Goal: Information Seeking & Learning: Learn about a topic

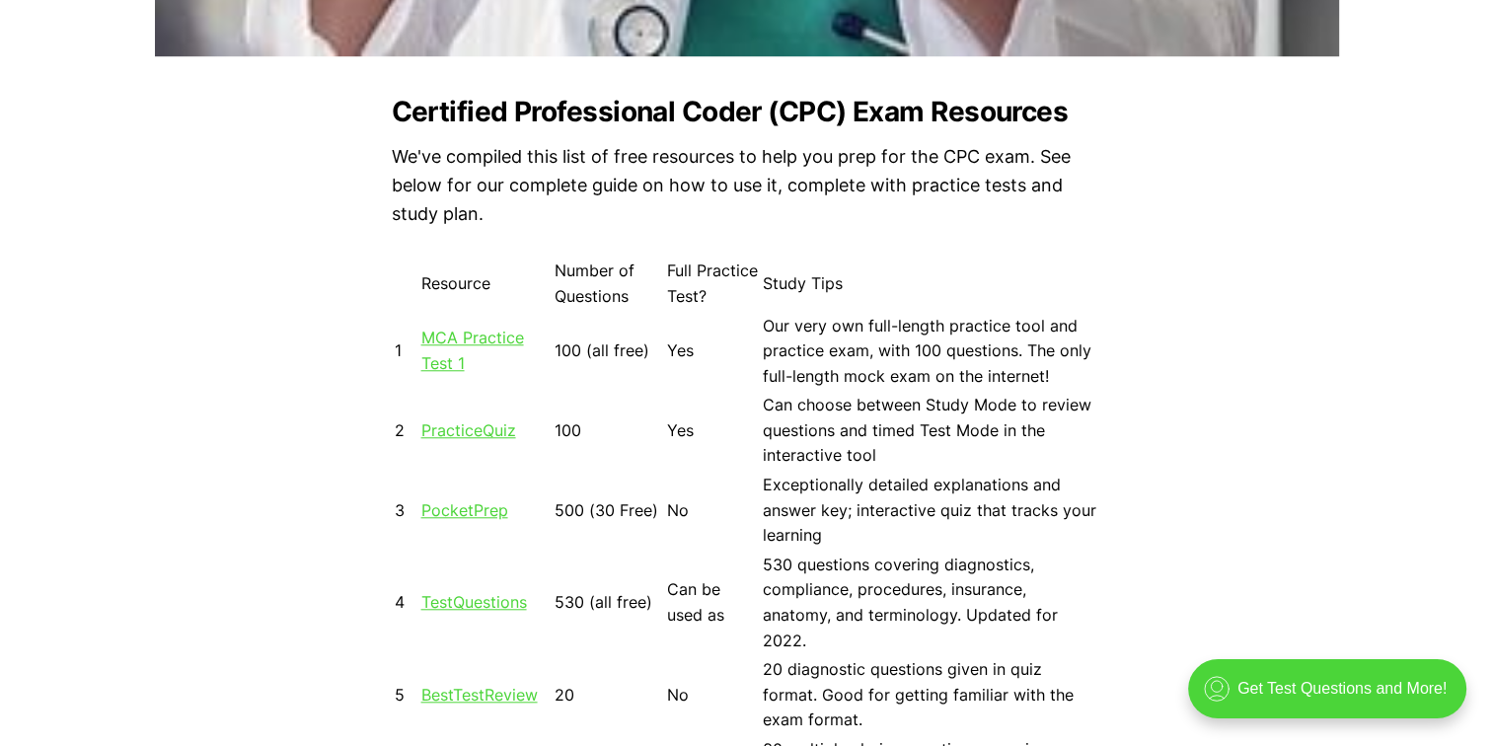
scroll to position [1677, 0]
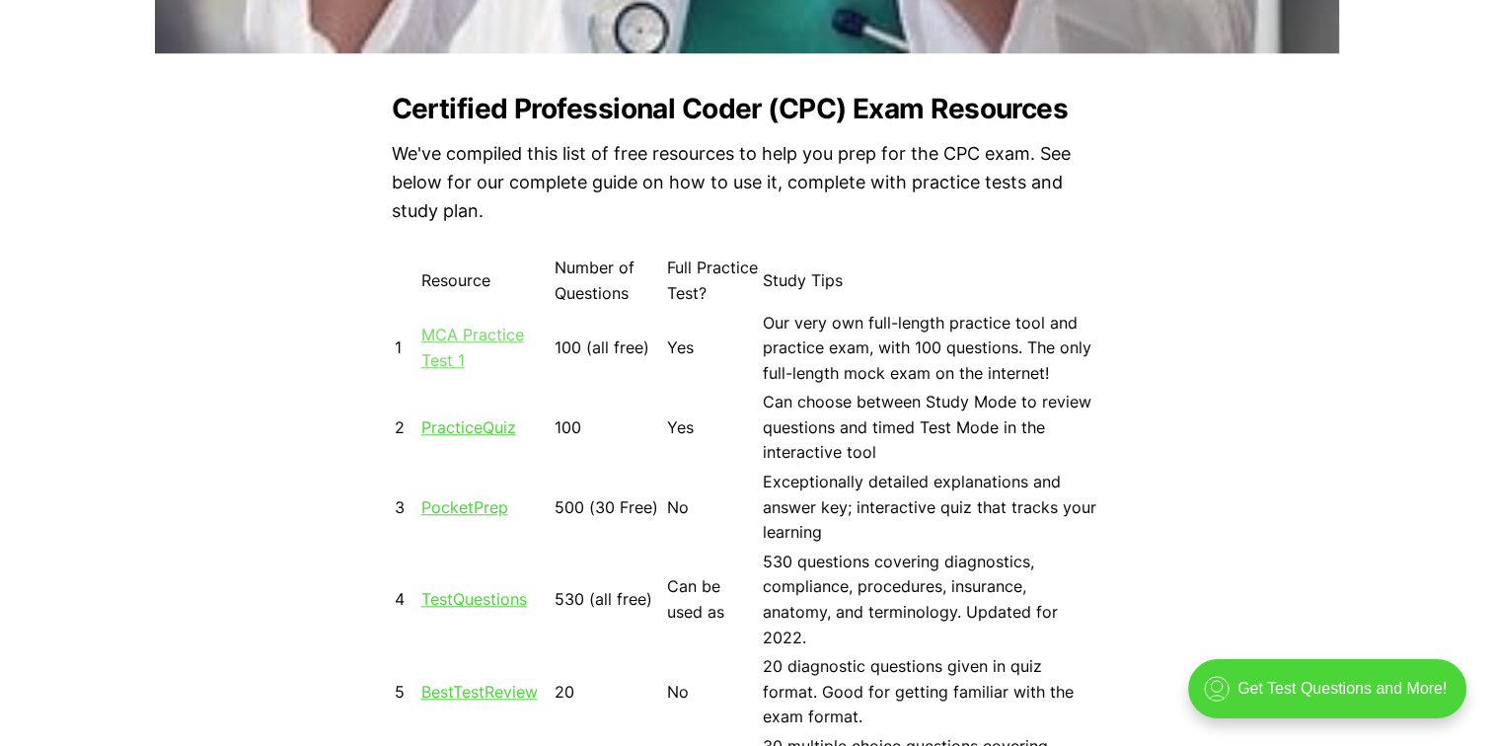
click at [471, 336] on link "MCA Practice Test 1" at bounding box center [472, 347] width 103 height 45
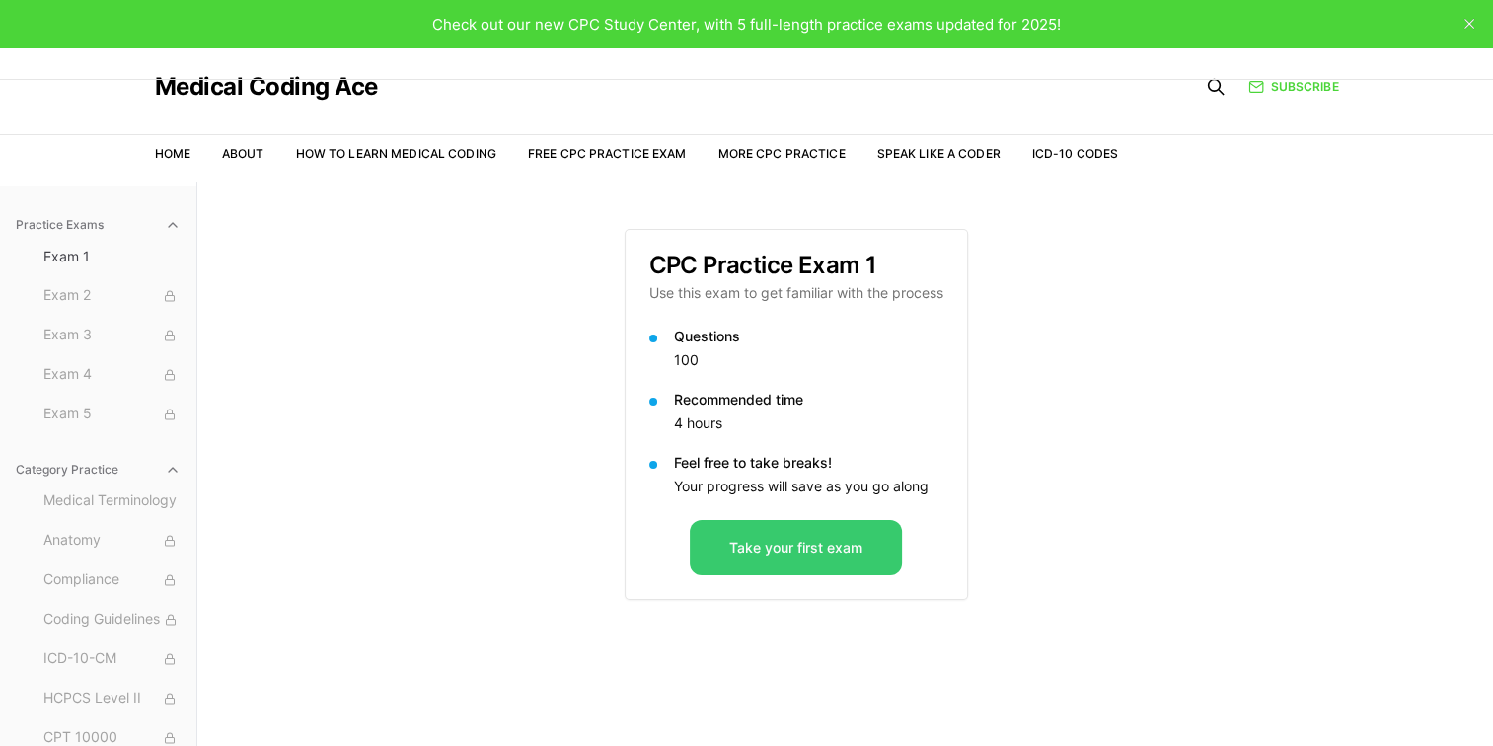
click at [819, 546] on button "Take your first exam" at bounding box center [796, 547] width 212 height 55
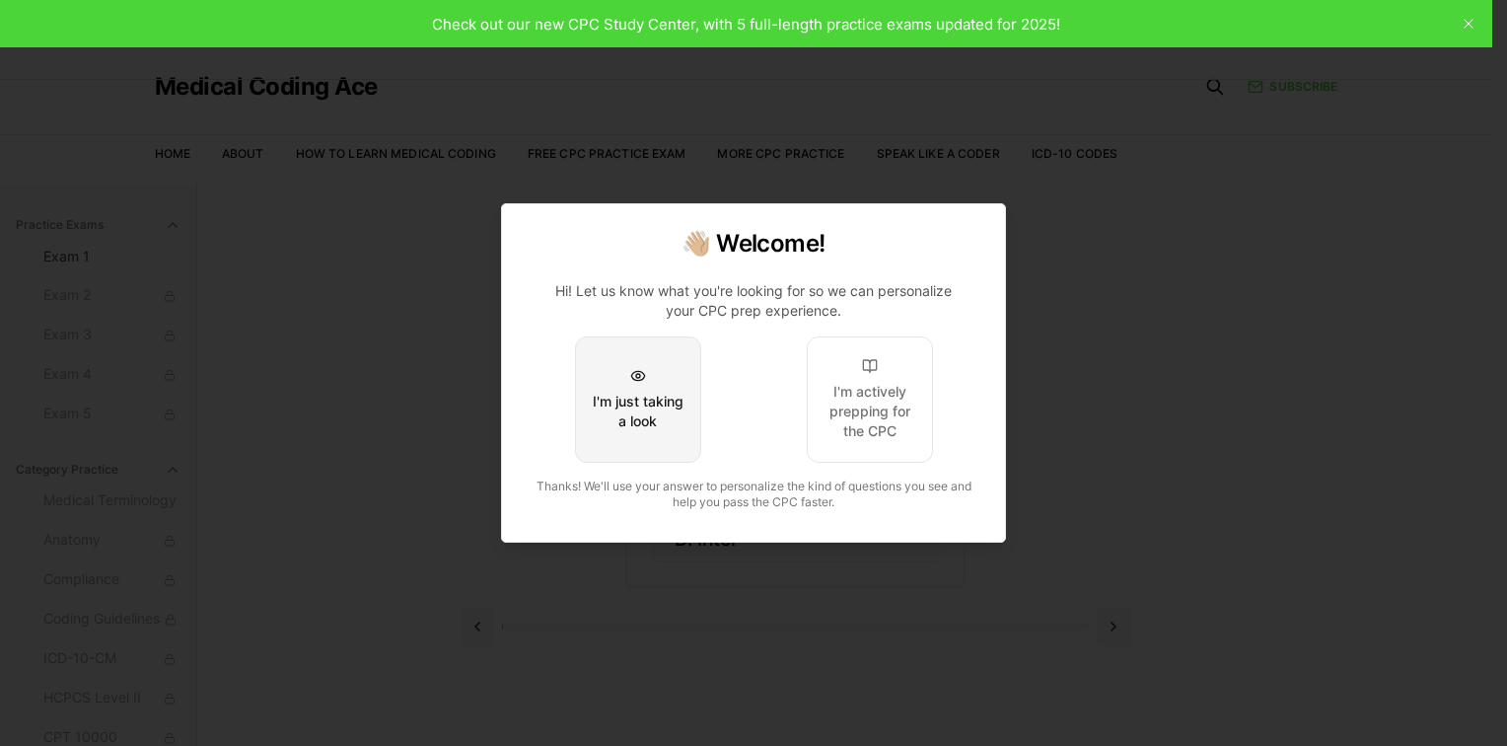
click at [639, 406] on div "I'm just taking a look" at bounding box center [638, 411] width 93 height 39
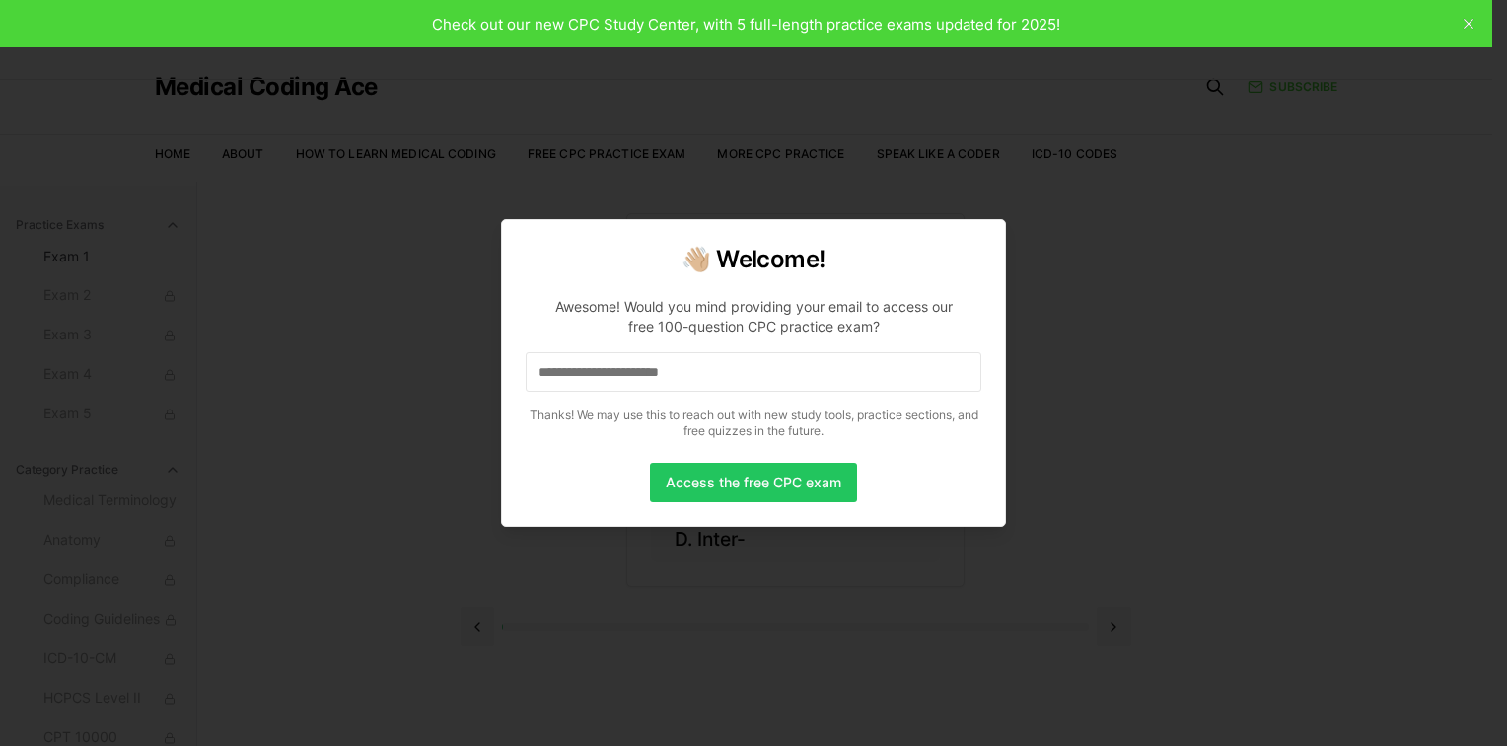
click at [662, 376] on input at bounding box center [754, 371] width 456 height 39
click at [662, 376] on input "*" at bounding box center [754, 371] width 456 height 39
click at [600, 371] on input "********" at bounding box center [754, 371] width 456 height 39
click at [671, 372] on input "**********" at bounding box center [754, 371] width 456 height 39
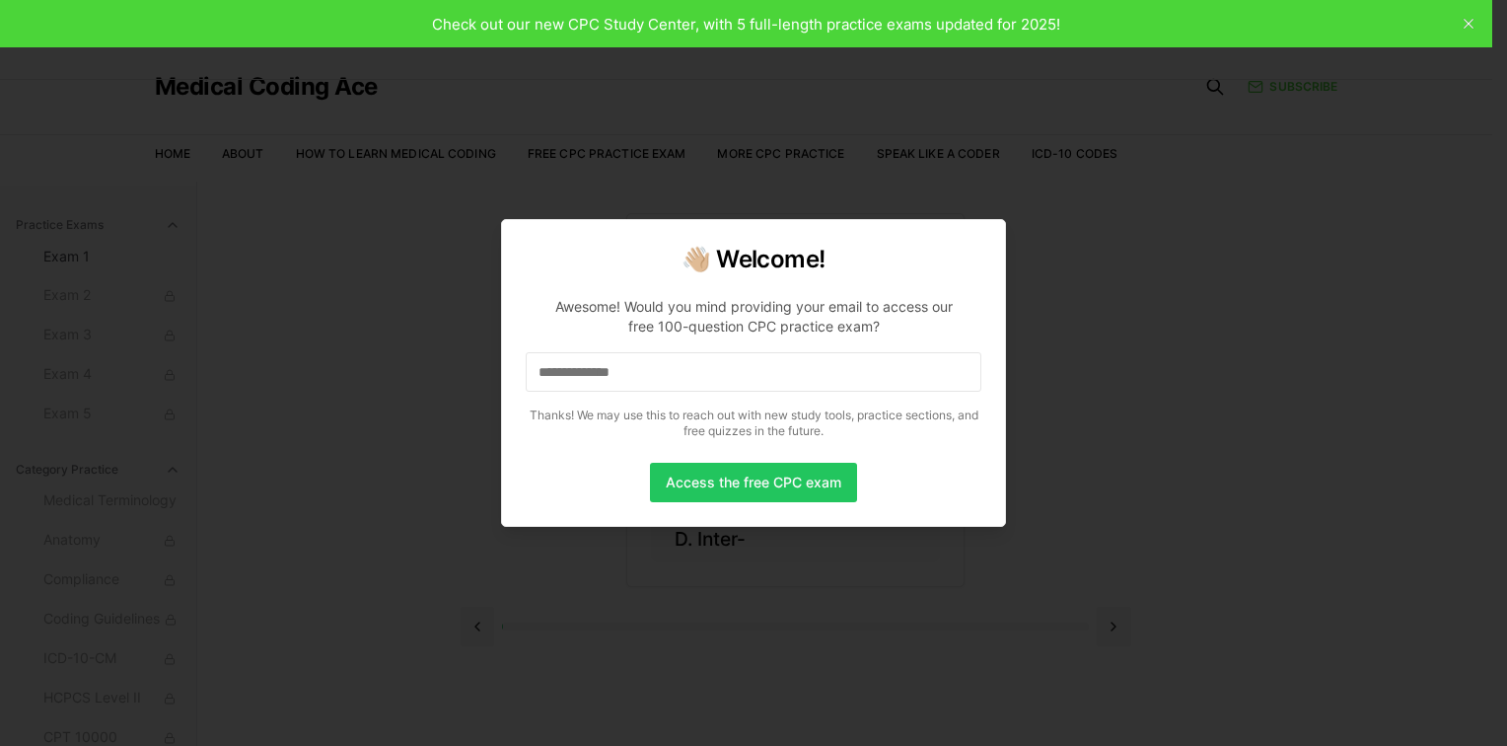
click at [671, 372] on input "**********" at bounding box center [754, 371] width 456 height 39
click at [714, 485] on button "Access the free CPC exam" at bounding box center [753, 482] width 207 height 39
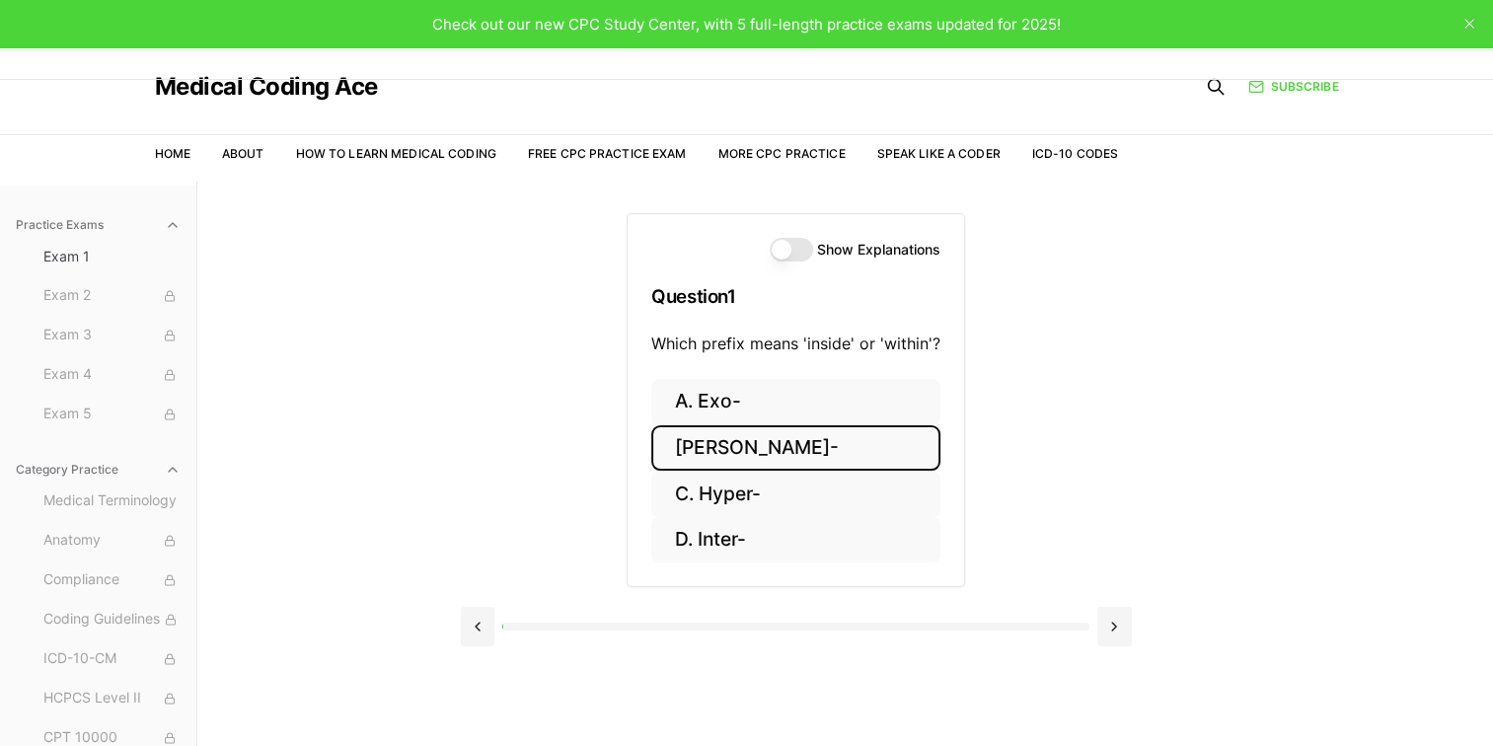
click at [733, 449] on button "B. Endo-" at bounding box center [795, 448] width 289 height 46
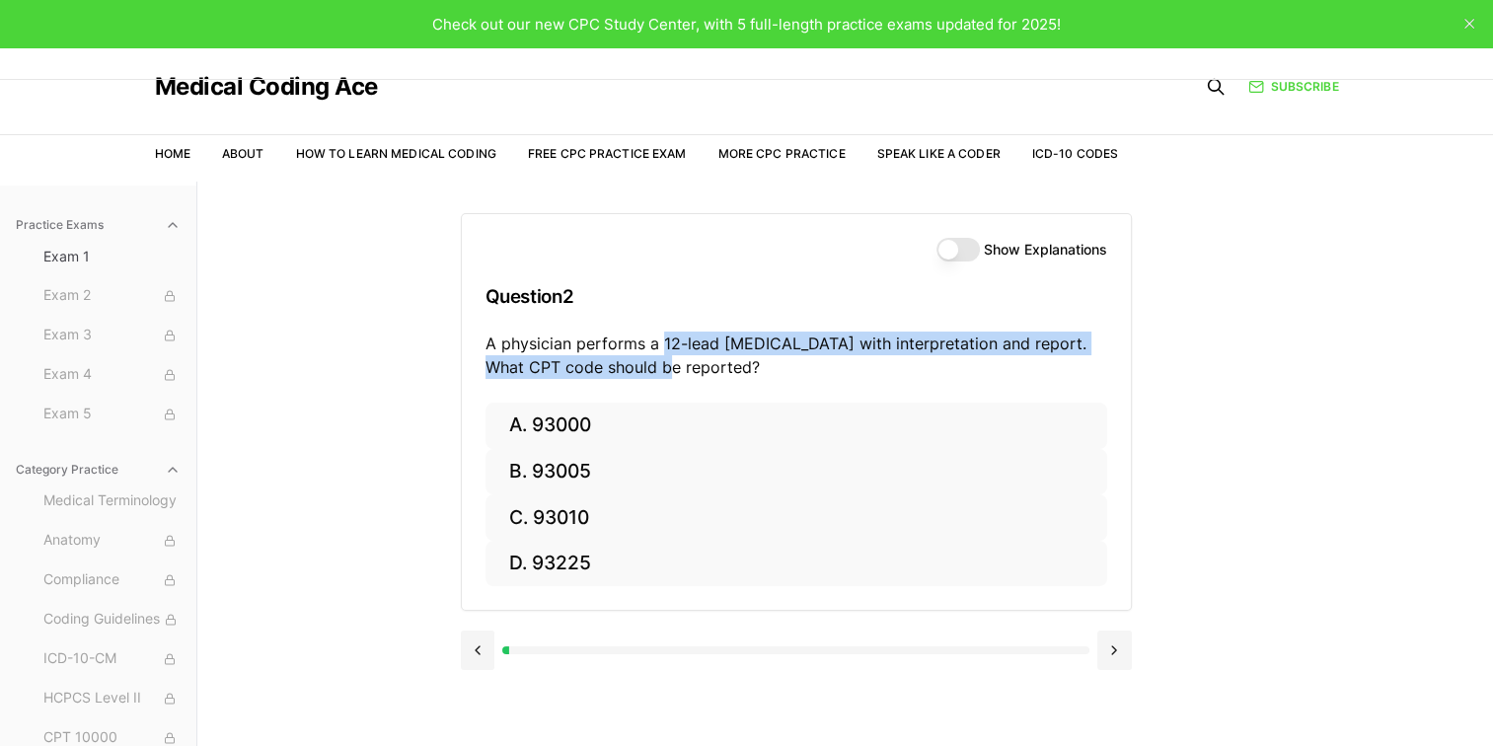
drag, startPoint x: 662, startPoint y: 347, endPoint x: 1101, endPoint y: 363, distance: 439.3
click at [1101, 363] on p "A physician performs a 12-lead ECG with interpretation and report. What CPT cod…" at bounding box center [796, 354] width 622 height 47
copy p "12-lead ECG with interpretation and report. What CPT code should be reported?"
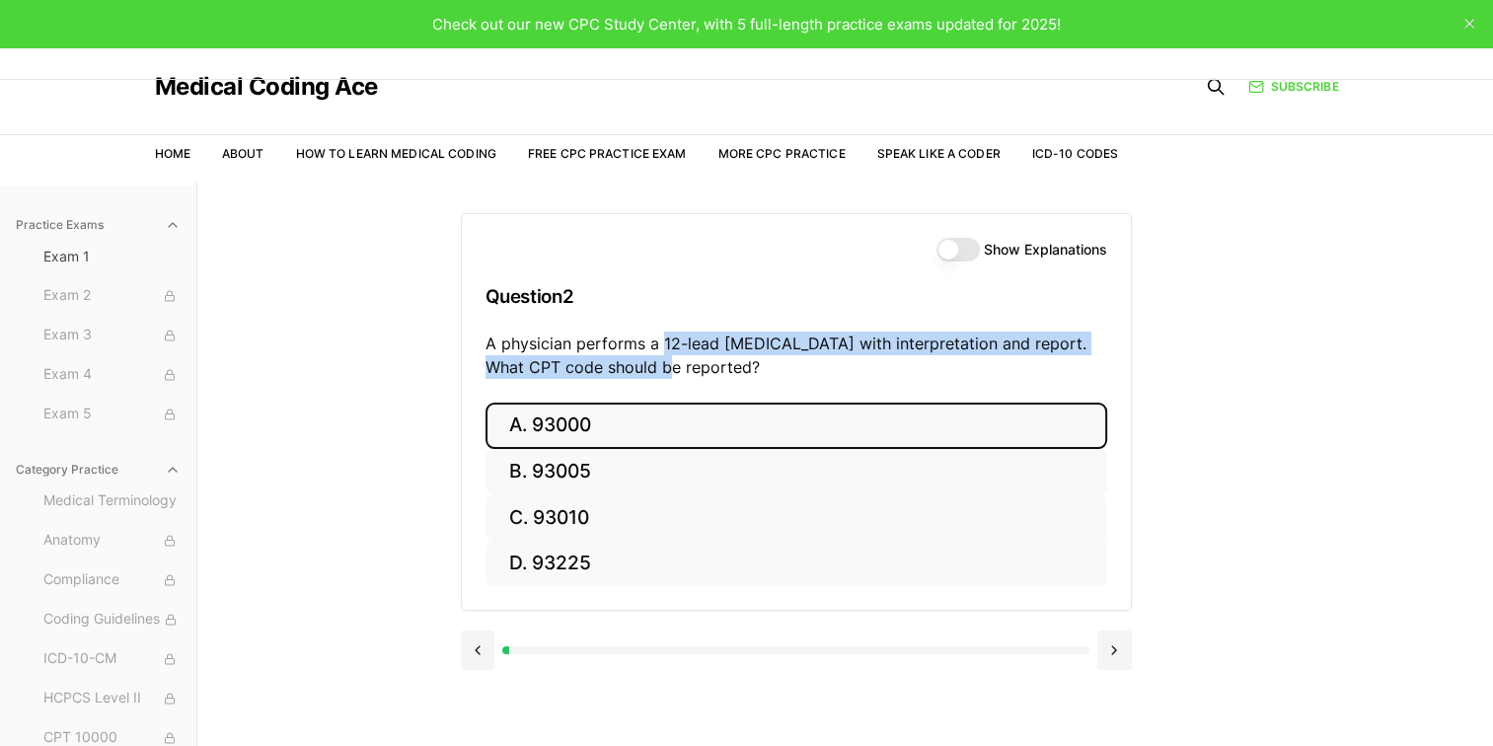
click at [521, 426] on button "A. 93000" at bounding box center [796, 425] width 622 height 46
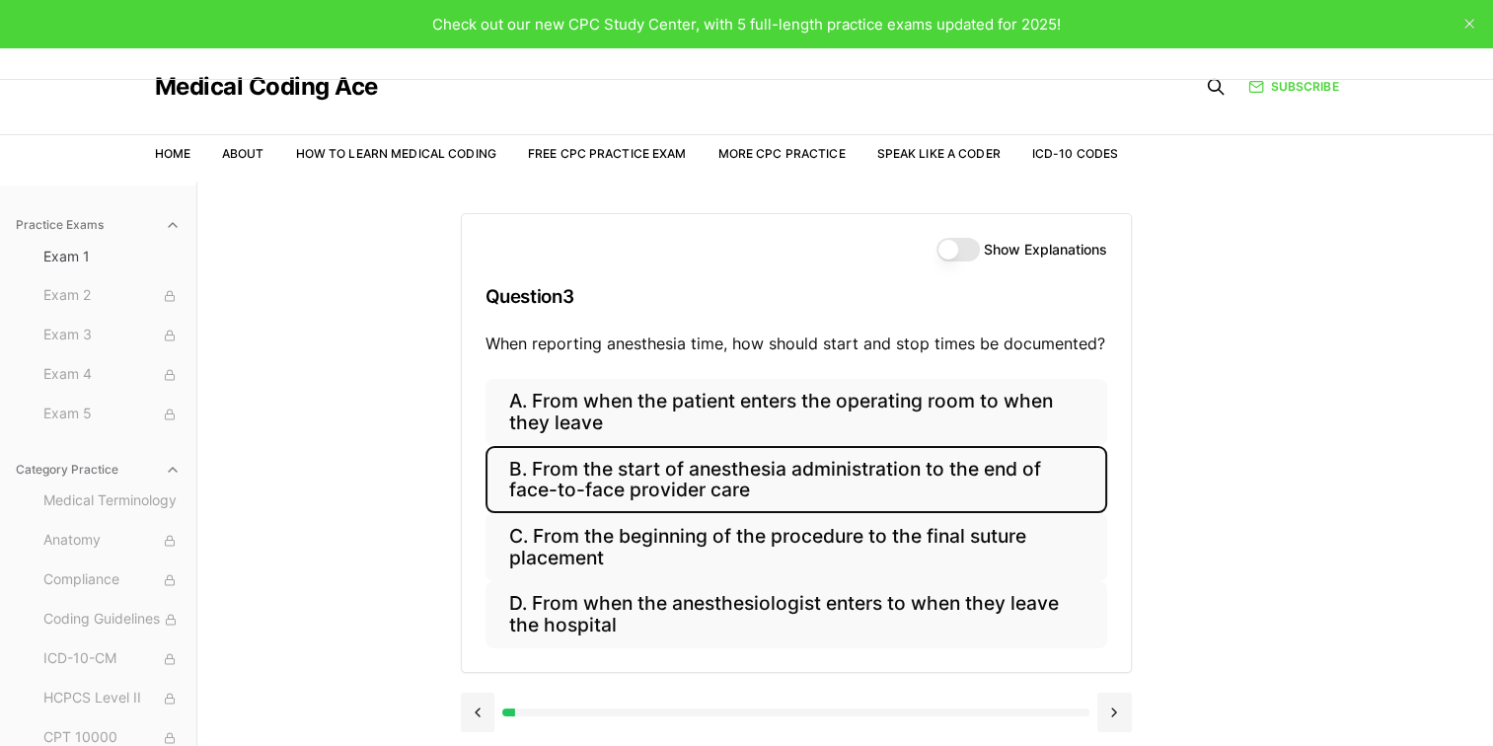
click at [623, 483] on button "B. From the start of anesthesia administration to the end of face-to-face provi…" at bounding box center [796, 479] width 622 height 67
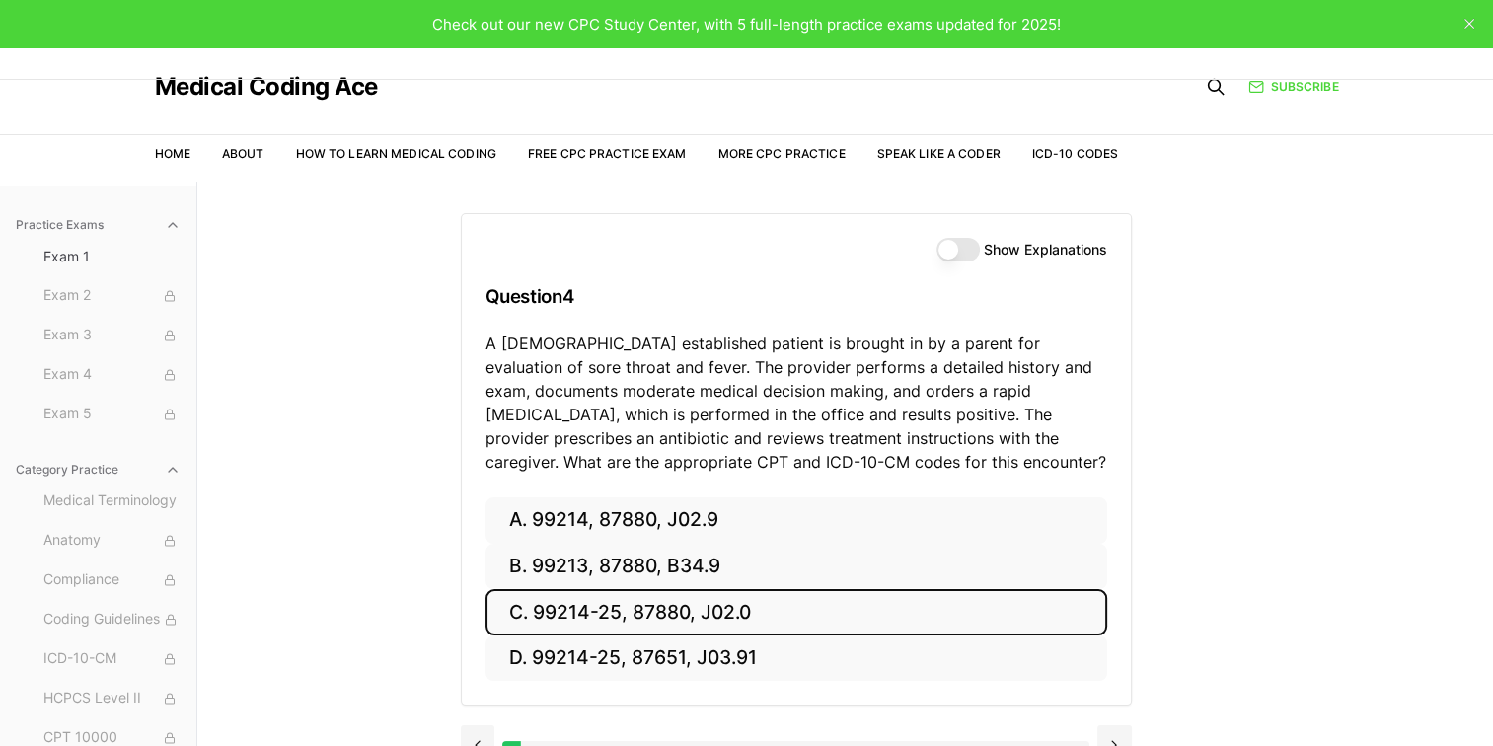
click at [670, 615] on button "C. 99214-25, 87880, J02.0" at bounding box center [796, 612] width 622 height 46
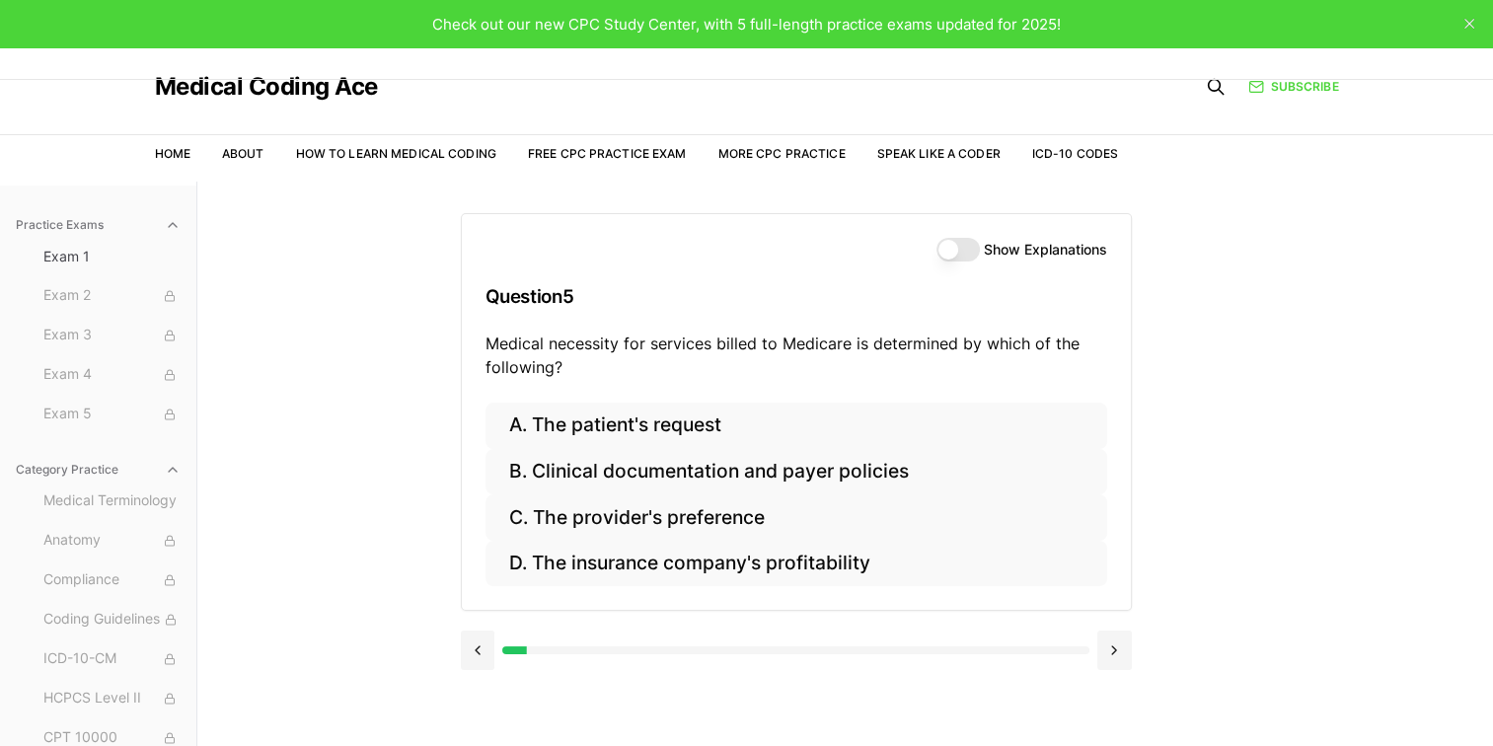
click at [952, 256] on button "Show Explanations" at bounding box center [957, 250] width 43 height 24
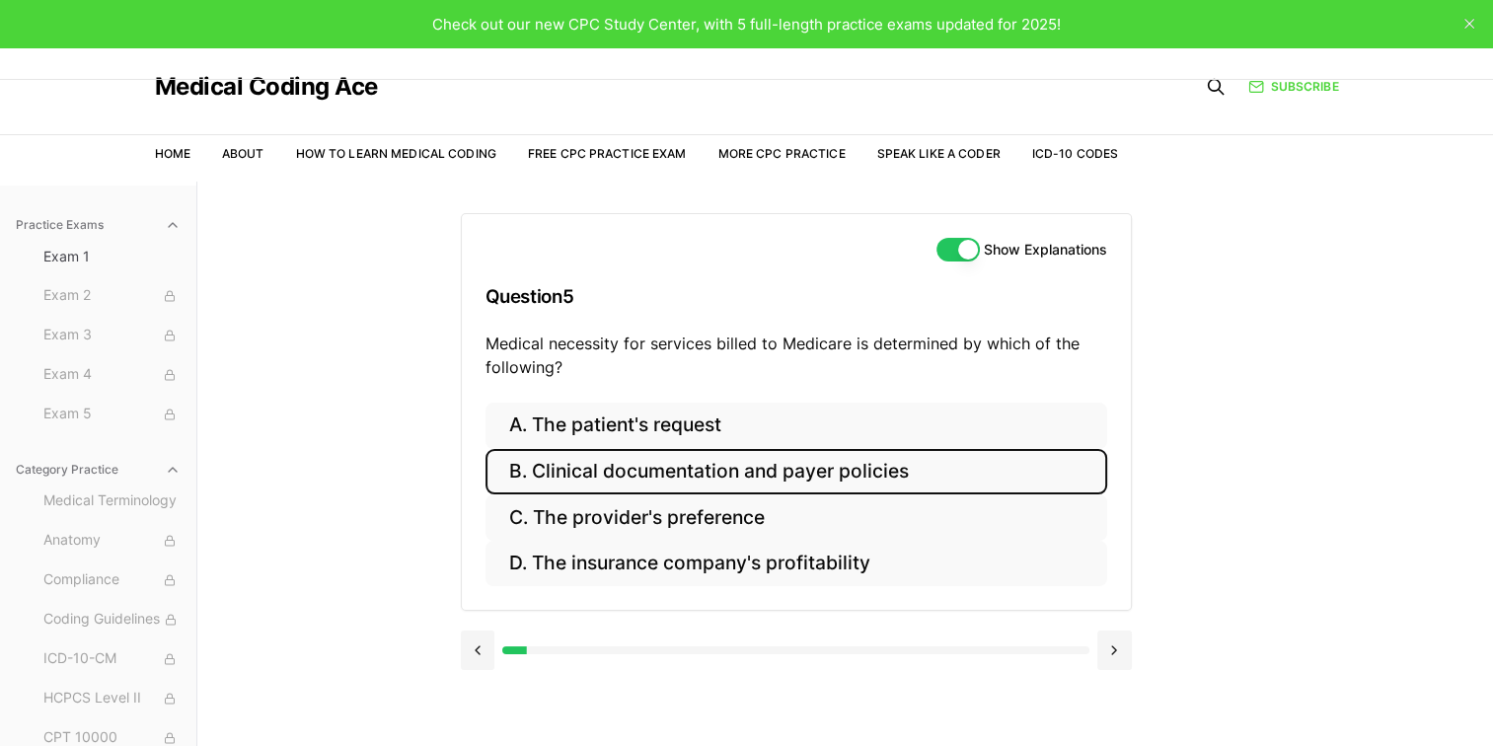
click at [563, 483] on button "B. Clinical documentation and payer policies" at bounding box center [796, 472] width 622 height 46
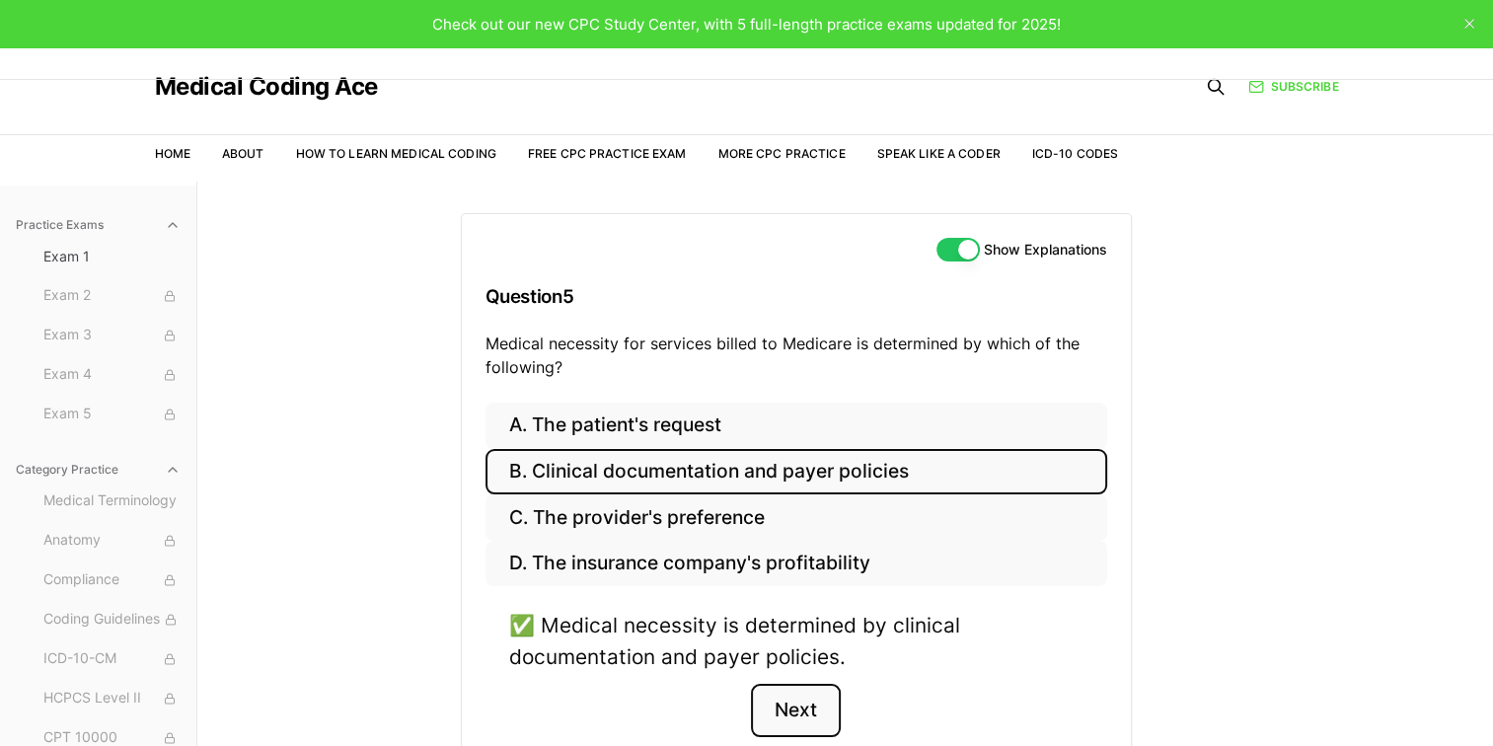
click at [814, 709] on button "Next" at bounding box center [796, 710] width 90 height 53
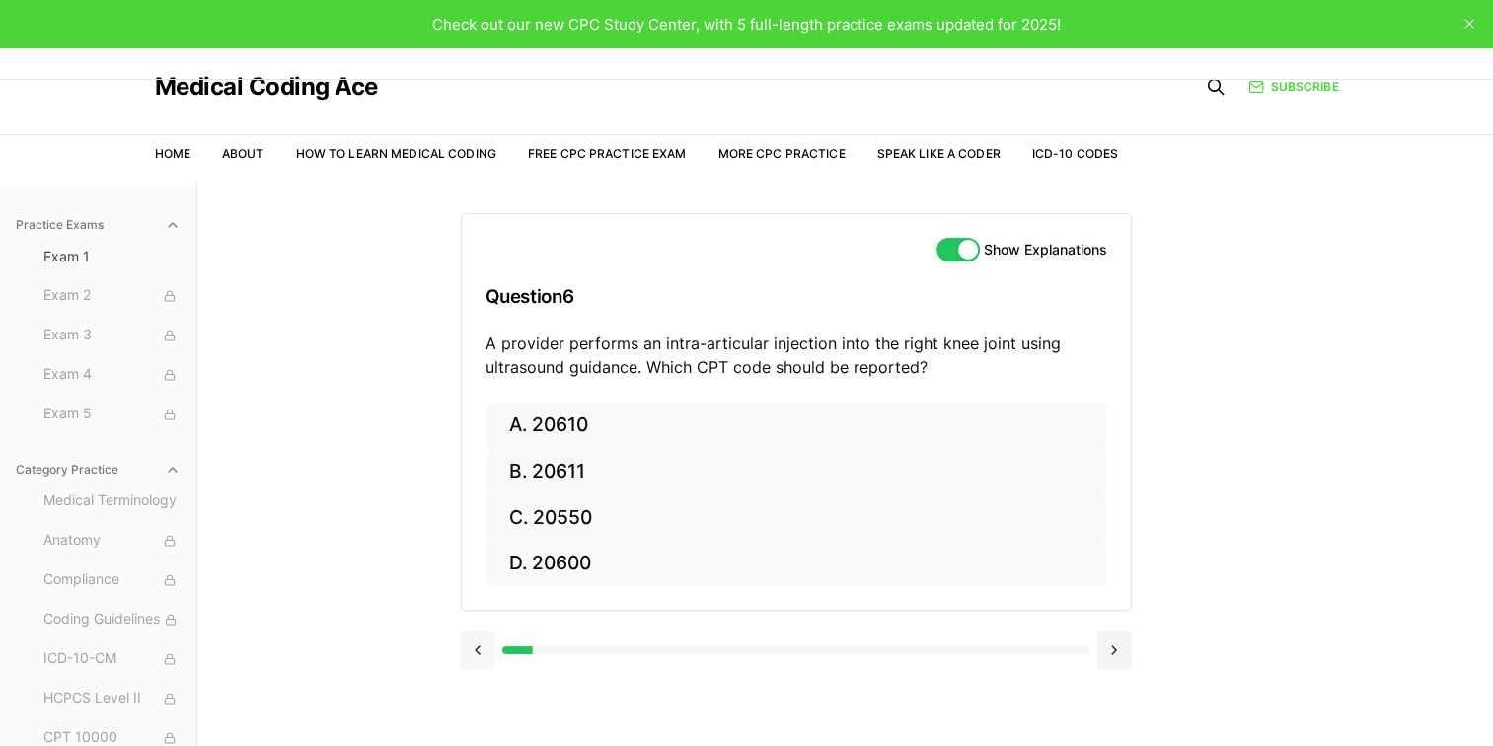
click at [484, 649] on button at bounding box center [478, 649] width 35 height 39
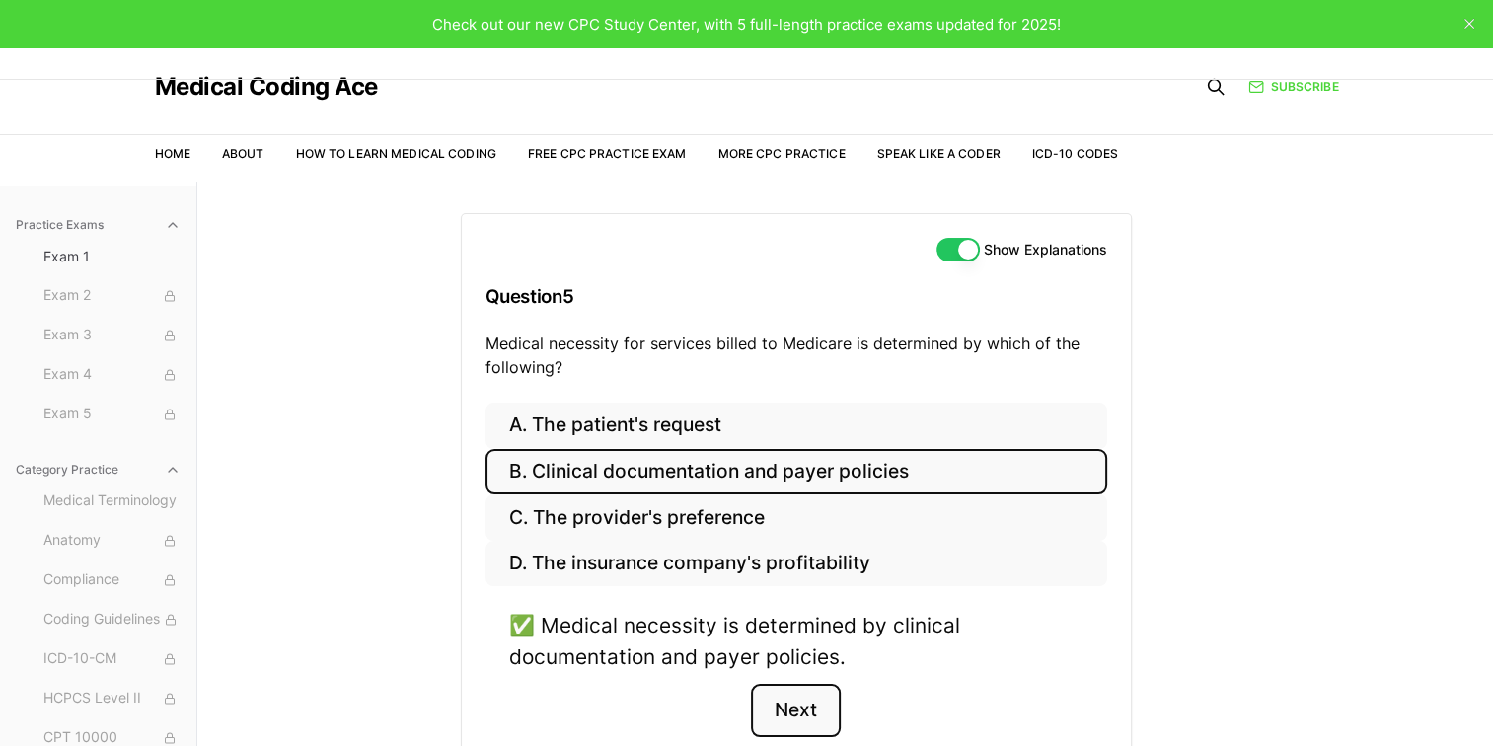
click at [801, 703] on button "Next" at bounding box center [796, 710] width 90 height 53
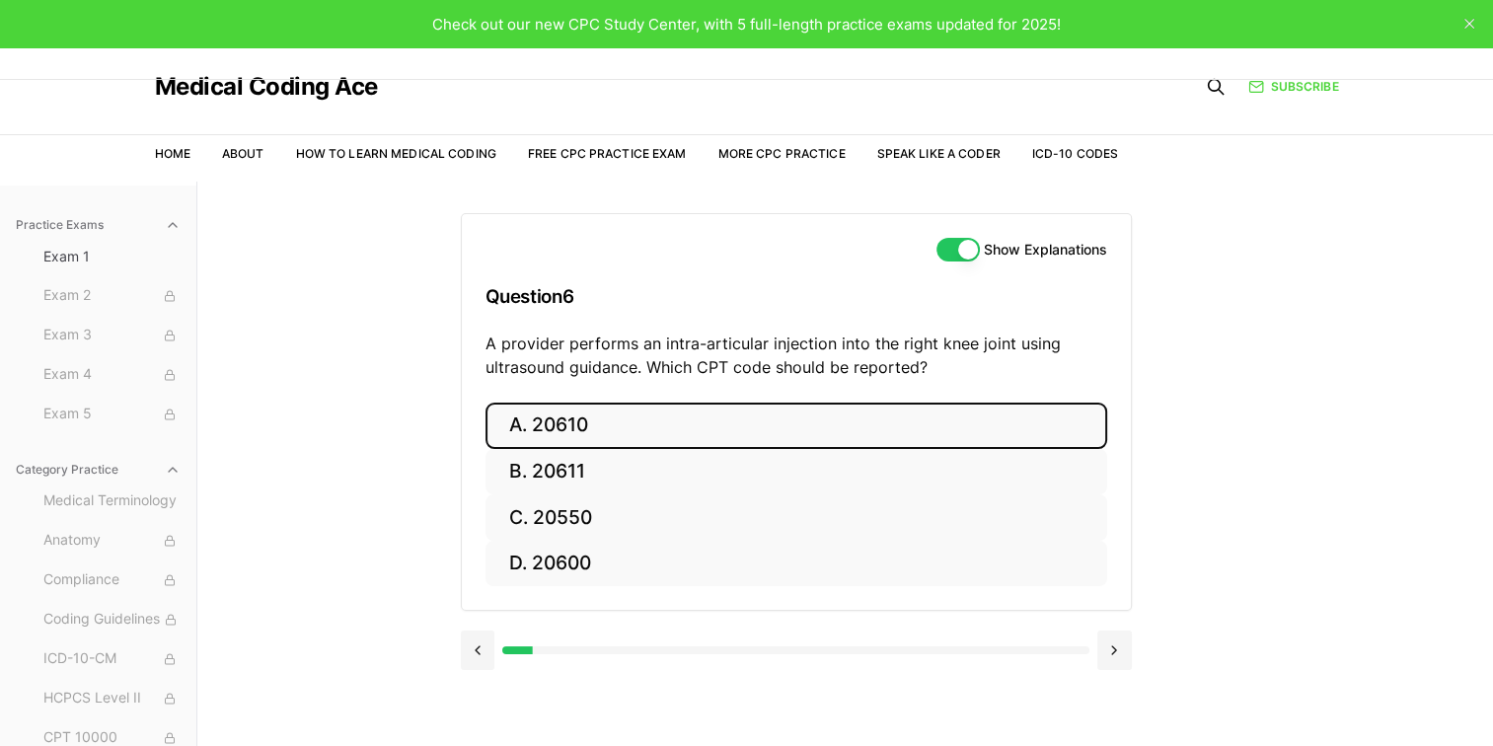
click at [568, 423] on button "A. 20610" at bounding box center [796, 425] width 622 height 46
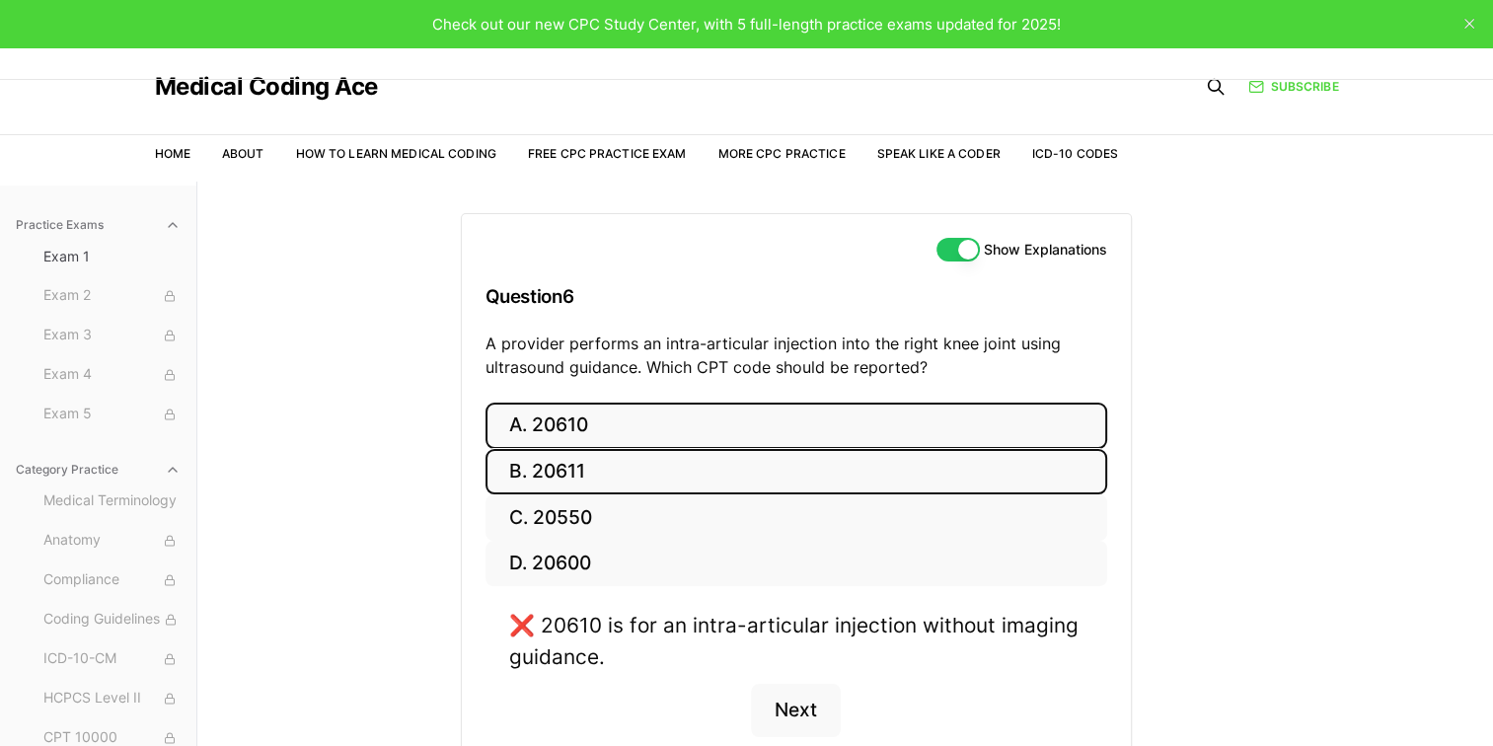
click at [545, 469] on button "B. 20611" at bounding box center [796, 472] width 622 height 46
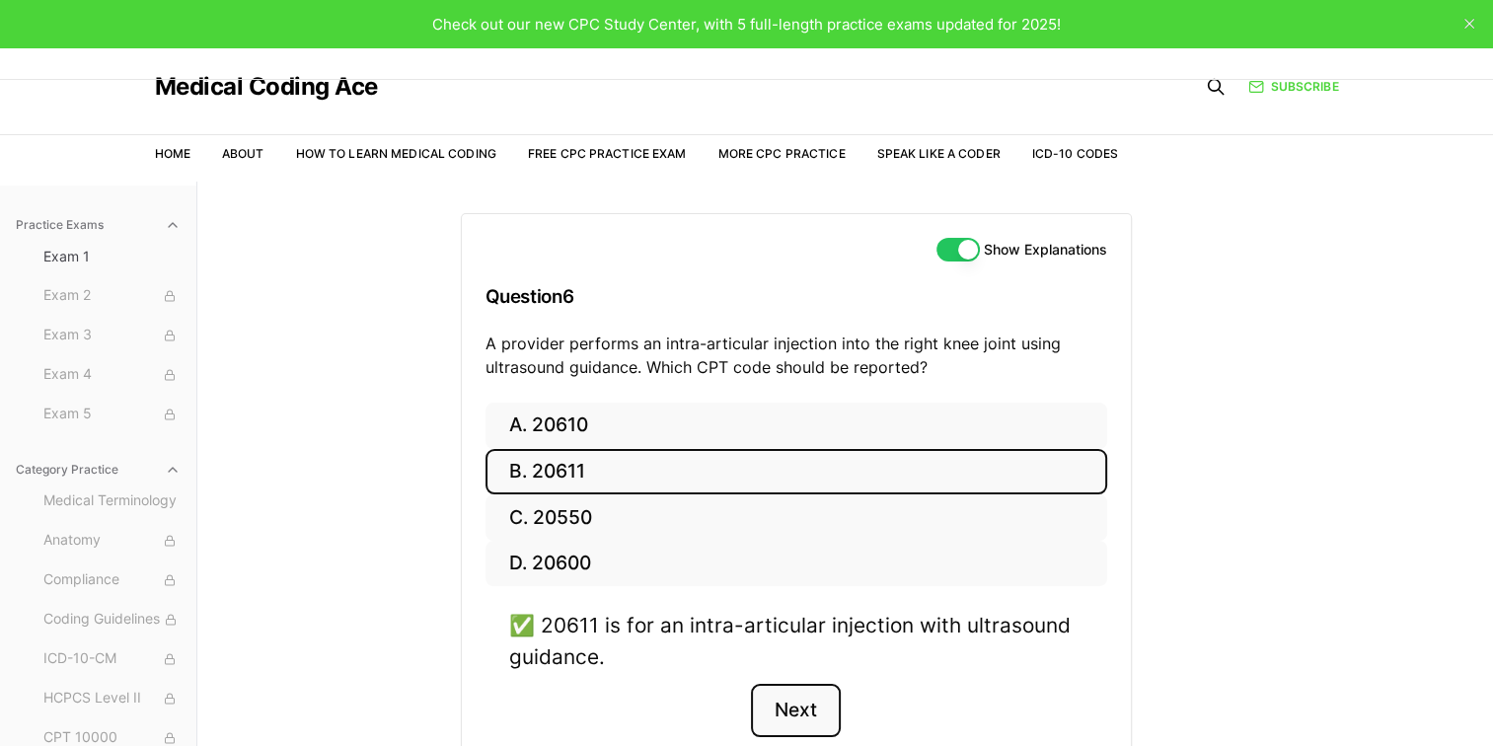
click at [790, 702] on button "Next" at bounding box center [796, 710] width 90 height 53
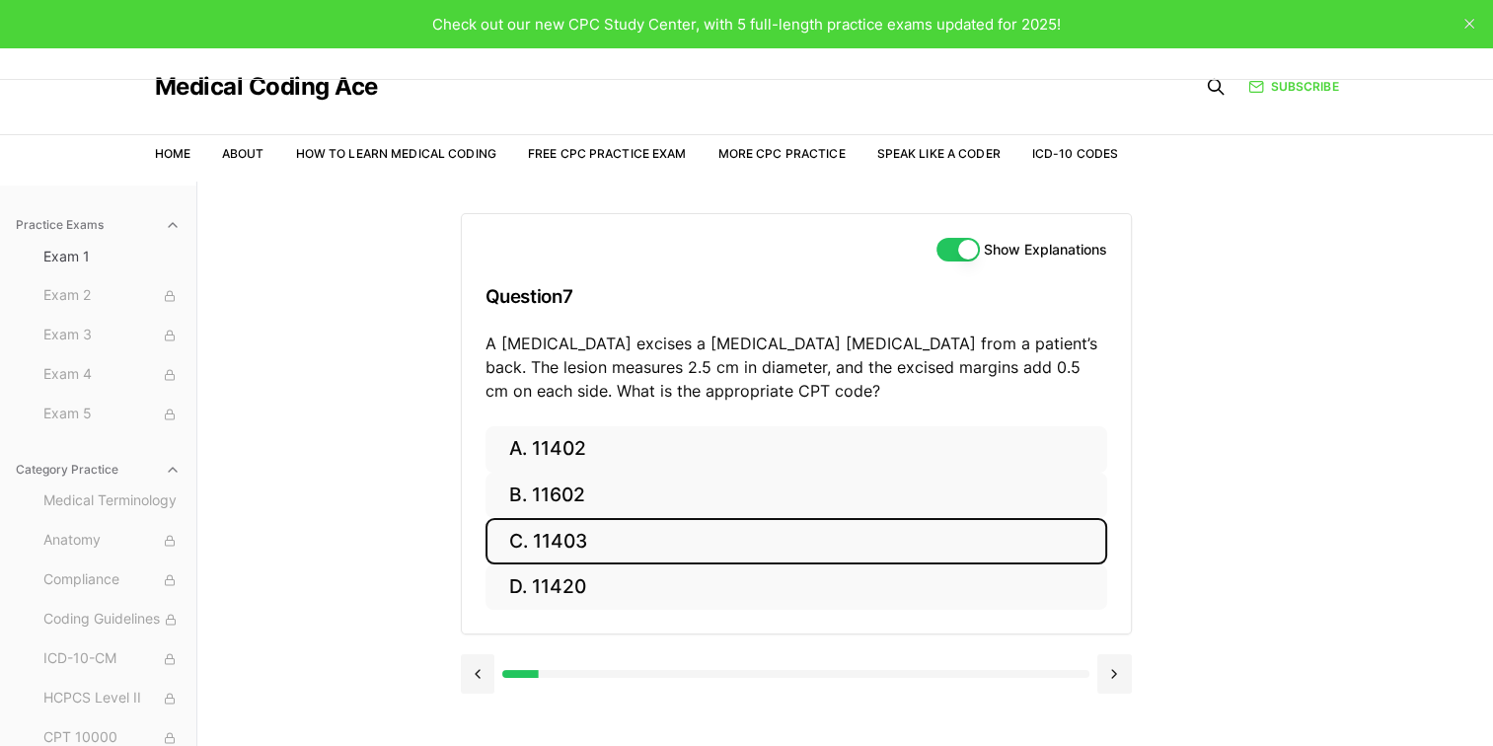
click at [572, 536] on button "C. 11403" at bounding box center [796, 541] width 622 height 46
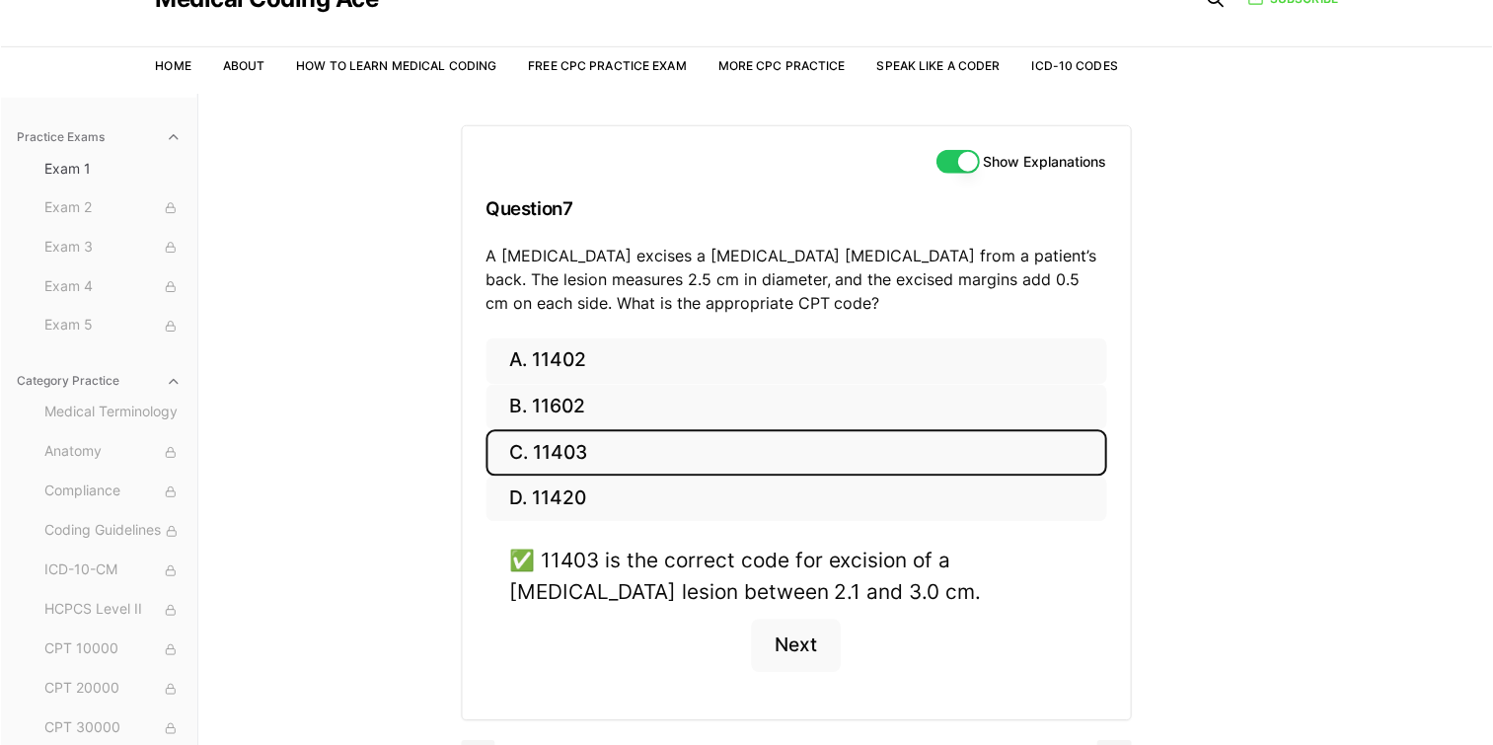
scroll to position [182, 0]
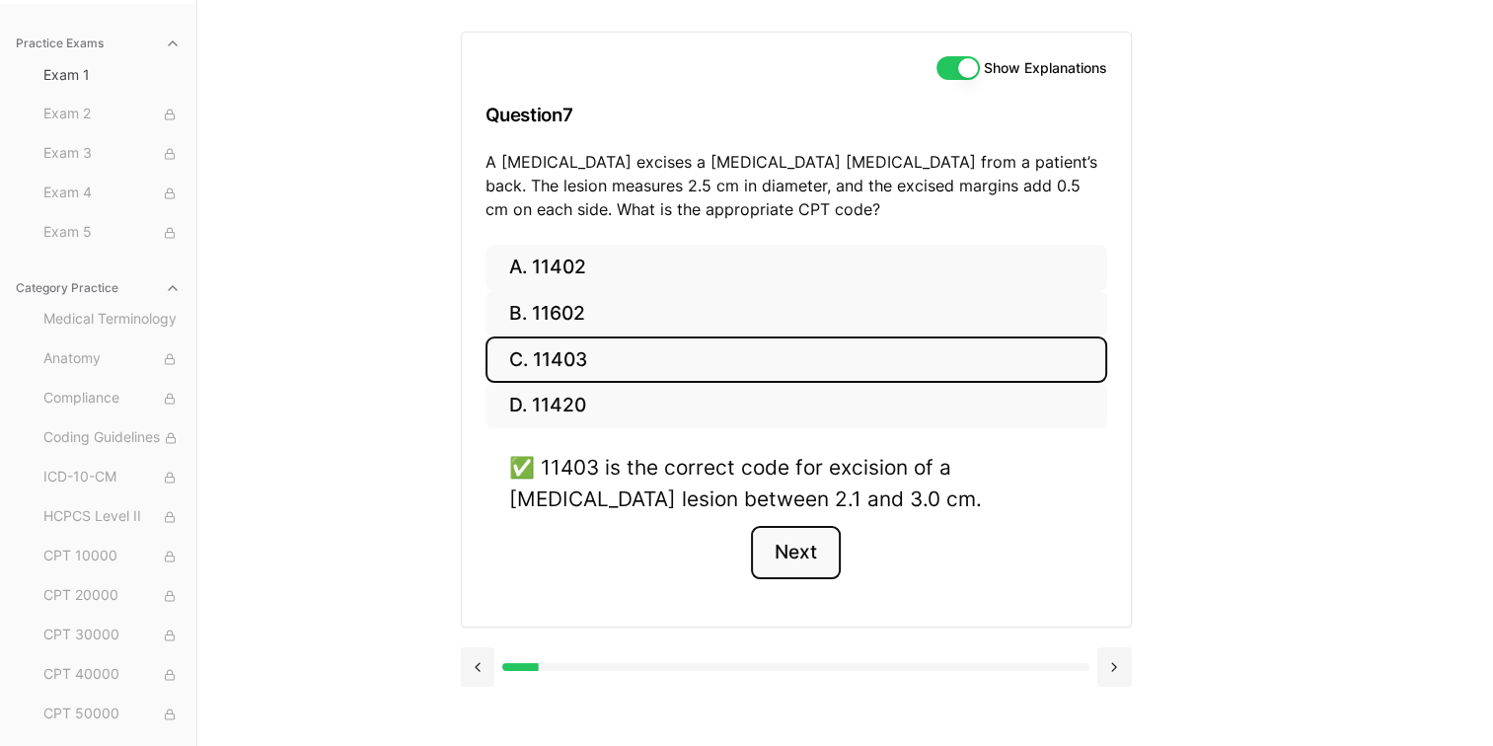
click at [810, 549] on button "Next" at bounding box center [796, 552] width 90 height 53
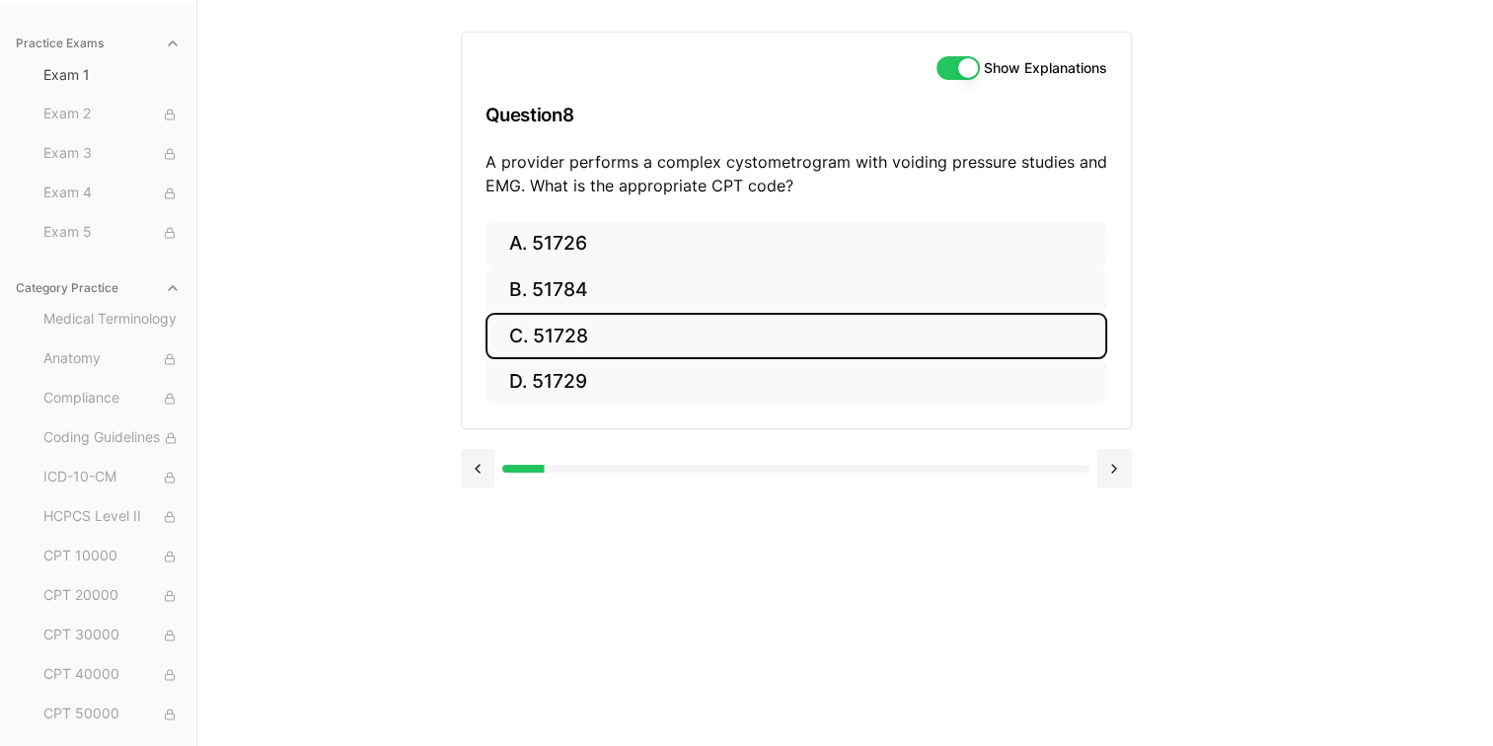
click at [569, 330] on button "C. 51728" at bounding box center [796, 336] width 622 height 46
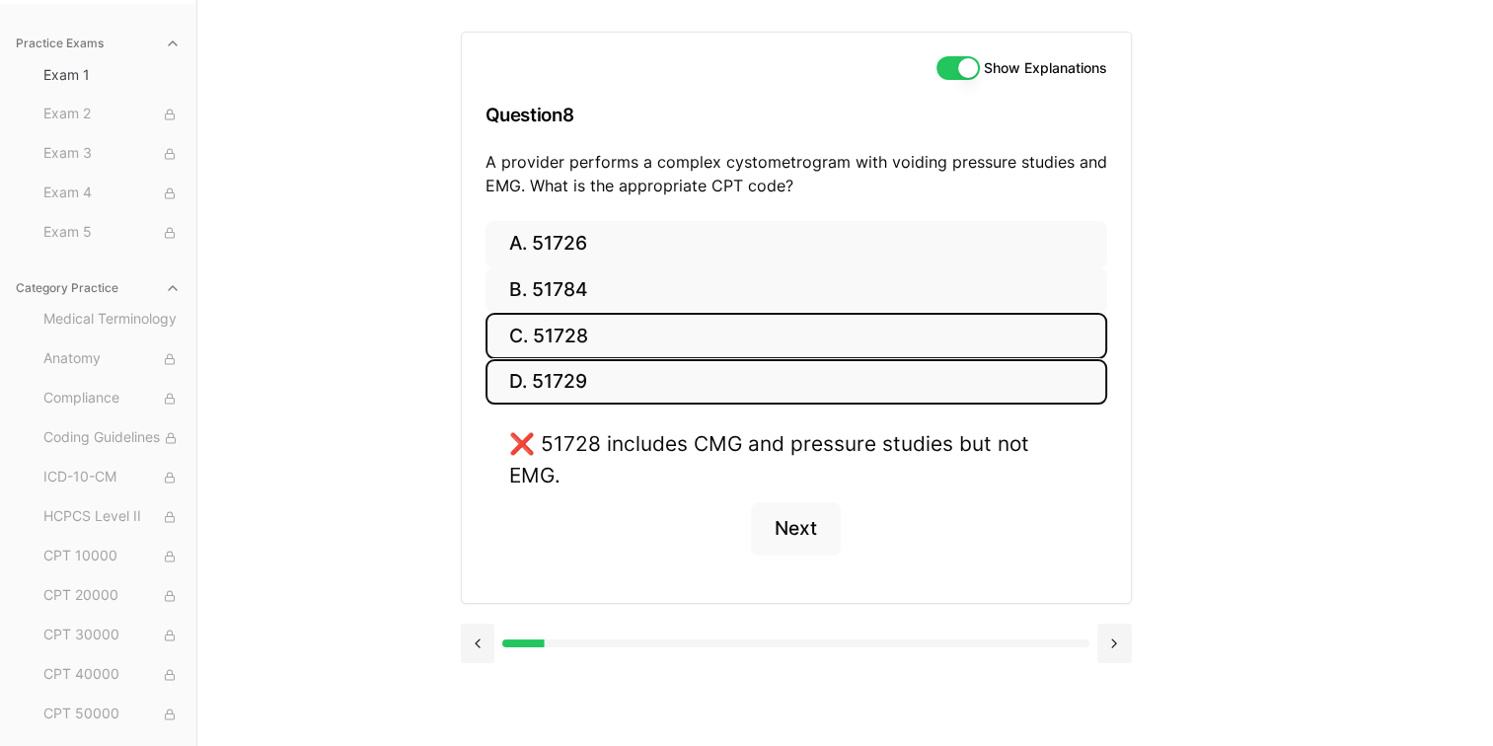
click at [578, 382] on button "D. 51729" at bounding box center [796, 382] width 622 height 46
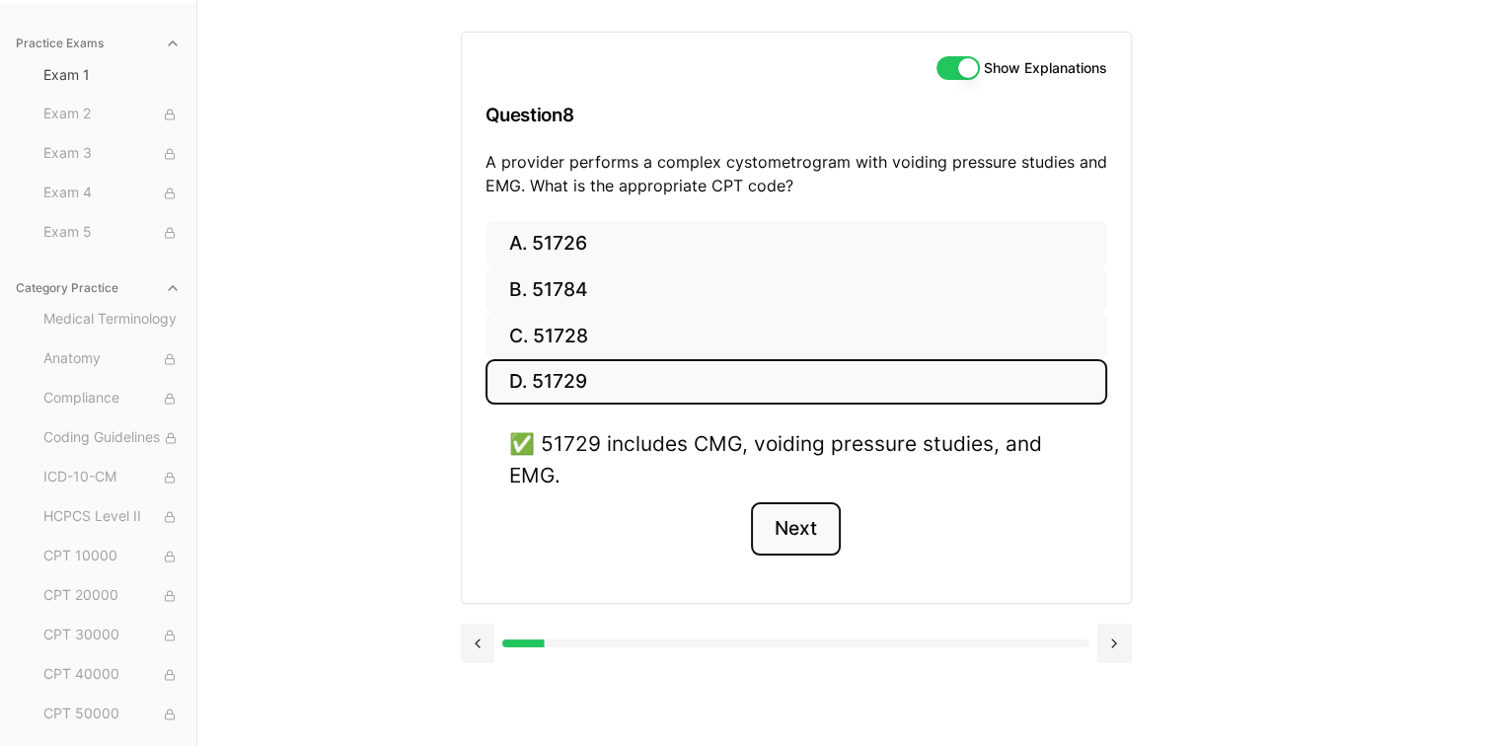
click at [782, 531] on button "Next" at bounding box center [796, 528] width 90 height 53
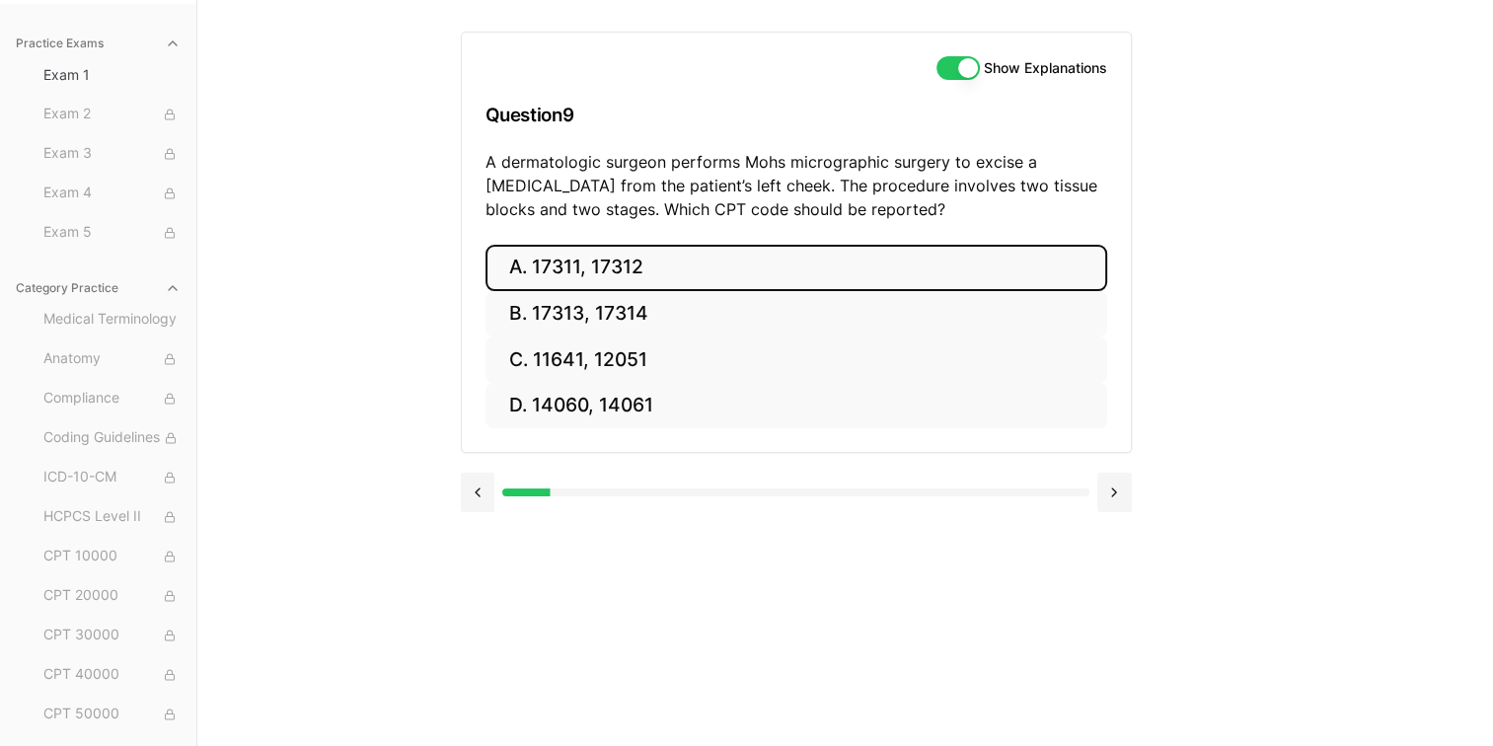
click at [543, 267] on button "A. 17311, 17312" at bounding box center [796, 268] width 622 height 46
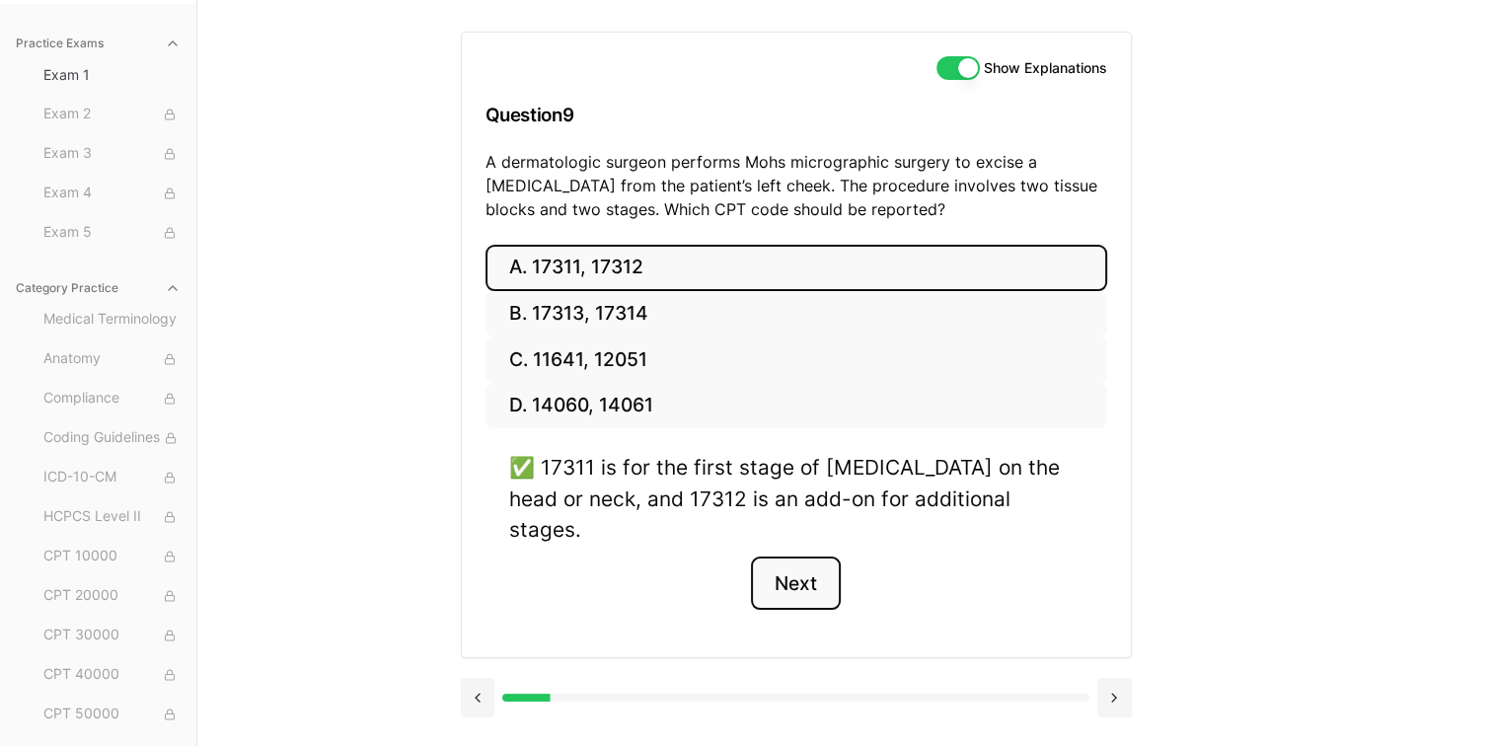
click at [805, 556] on button "Next" at bounding box center [796, 582] width 90 height 53
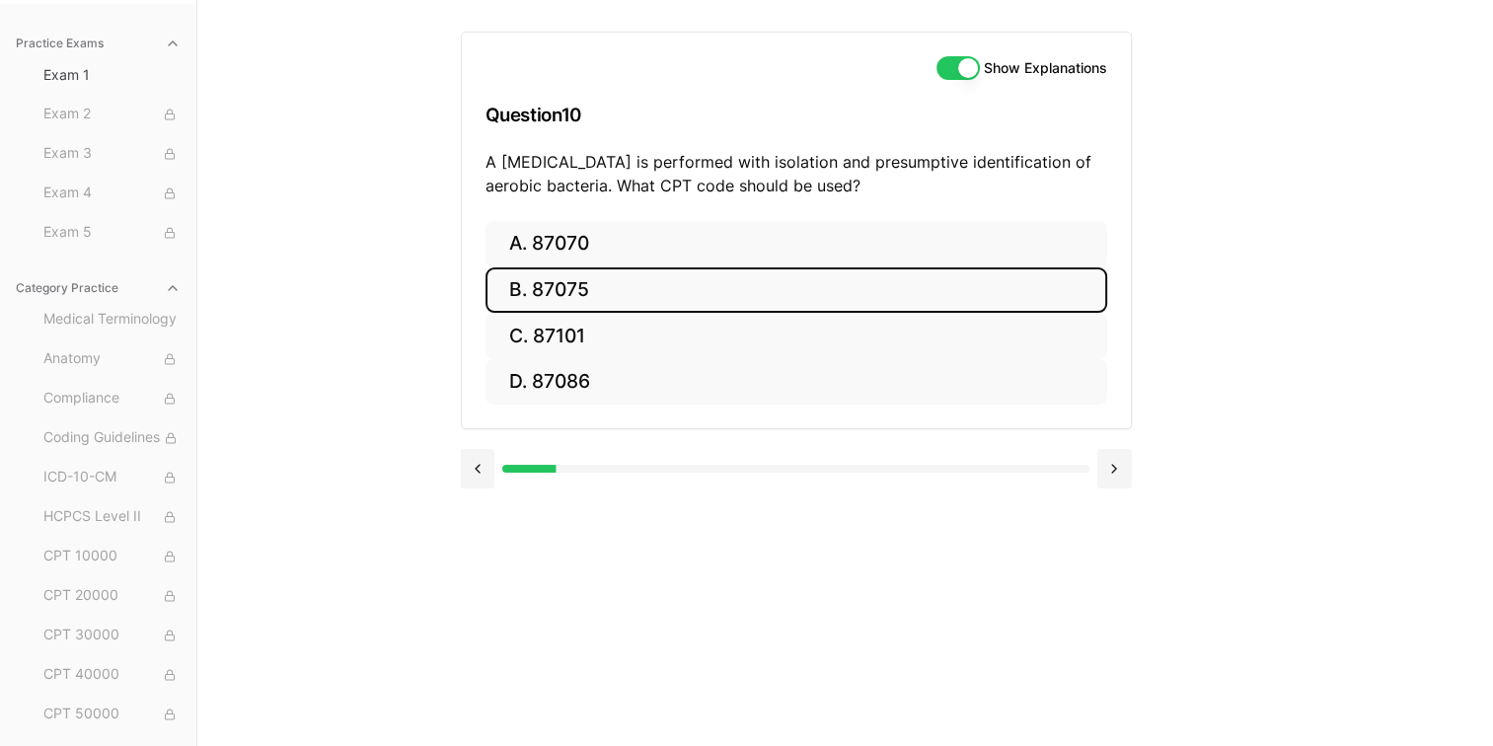
click at [549, 287] on button "B. 87075" at bounding box center [796, 290] width 622 height 46
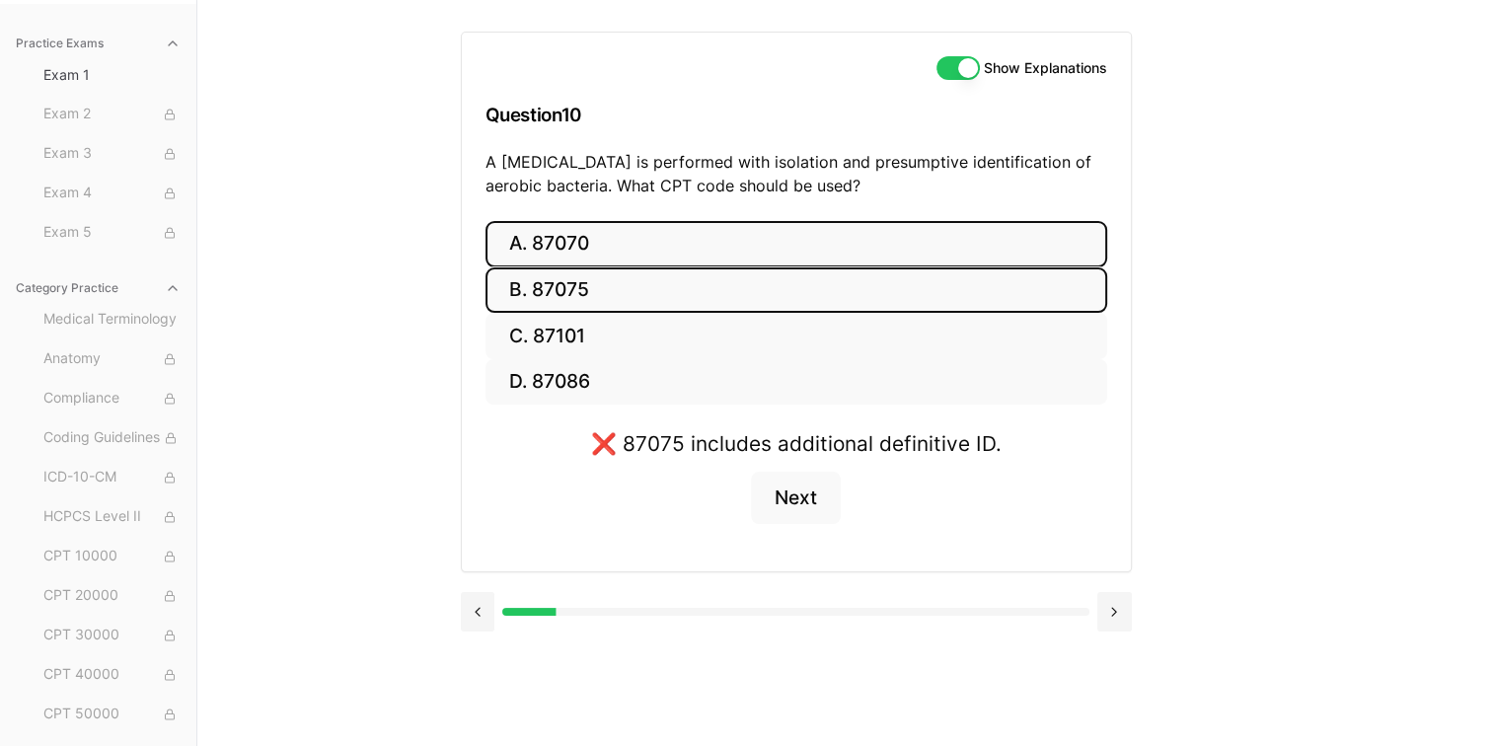
click at [549, 251] on button "A. 87070" at bounding box center [796, 244] width 622 height 46
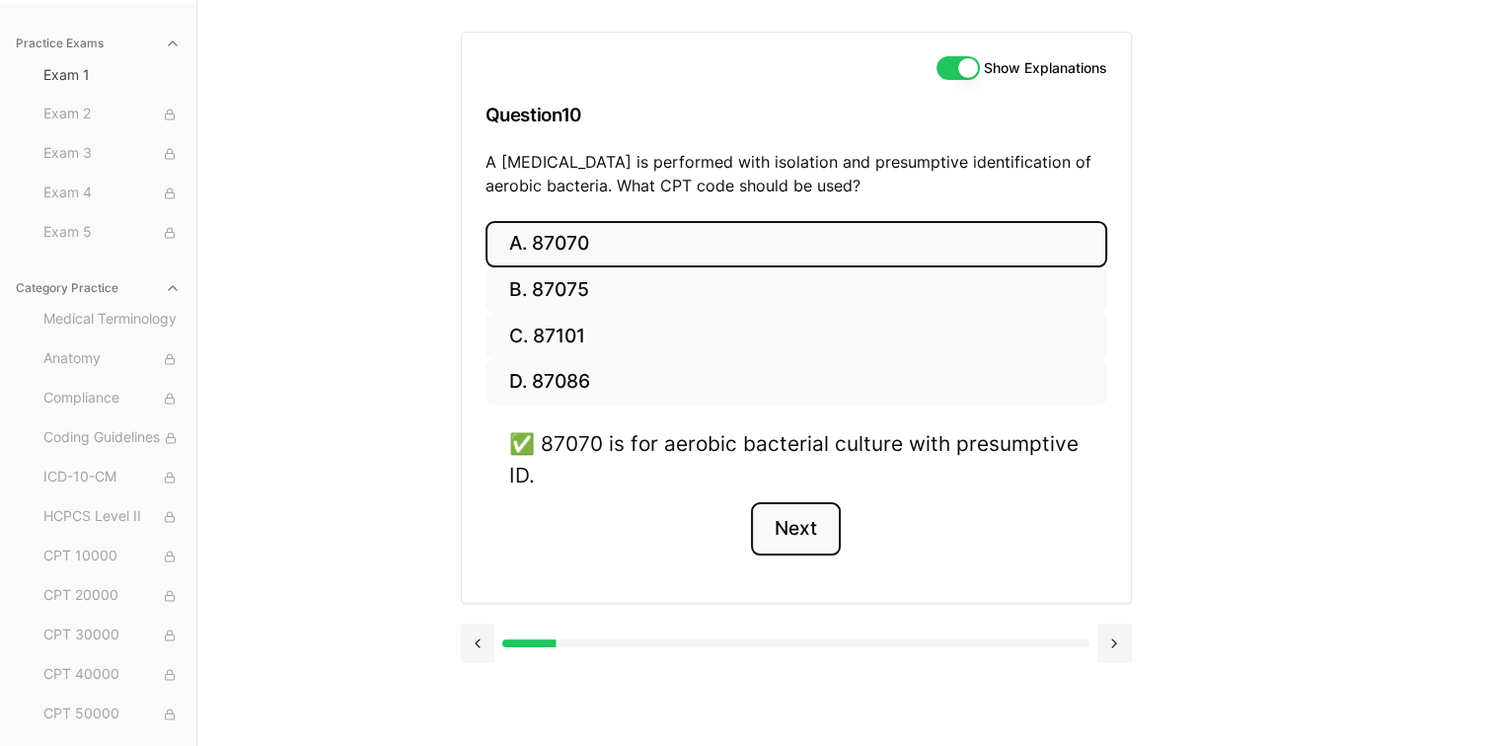
click at [801, 522] on button "Next" at bounding box center [796, 528] width 90 height 53
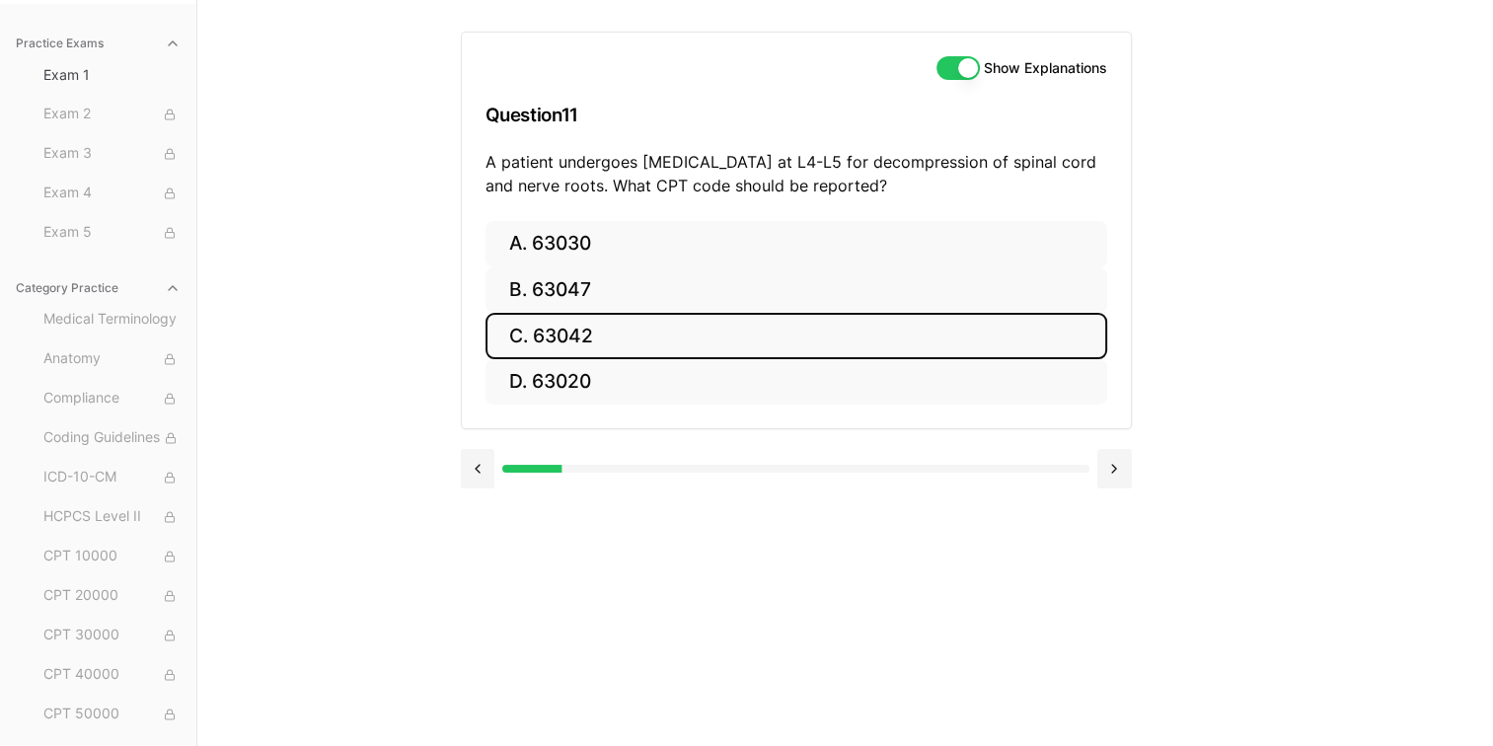
click at [627, 350] on button "C. 63042" at bounding box center [796, 336] width 622 height 46
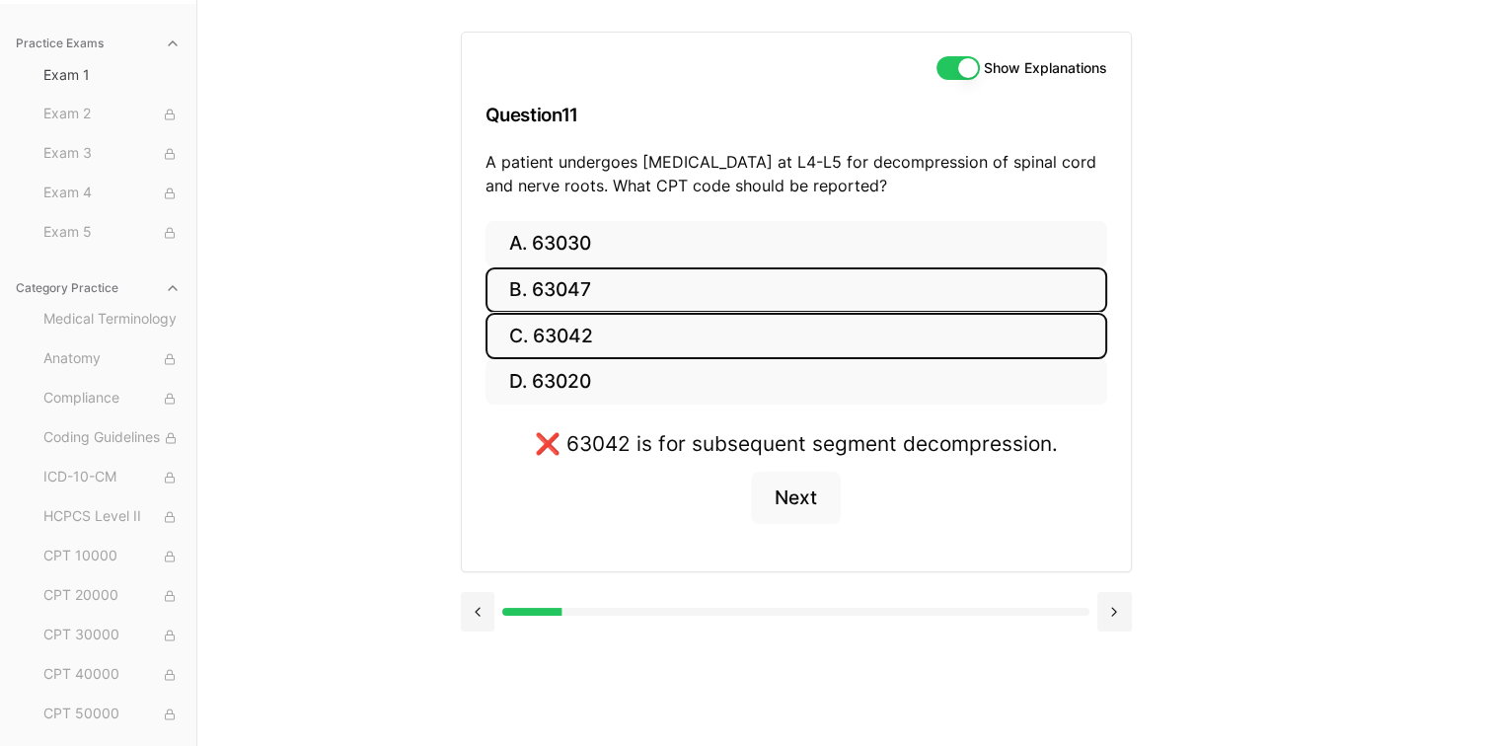
click at [577, 288] on button "B. 63047" at bounding box center [796, 290] width 622 height 46
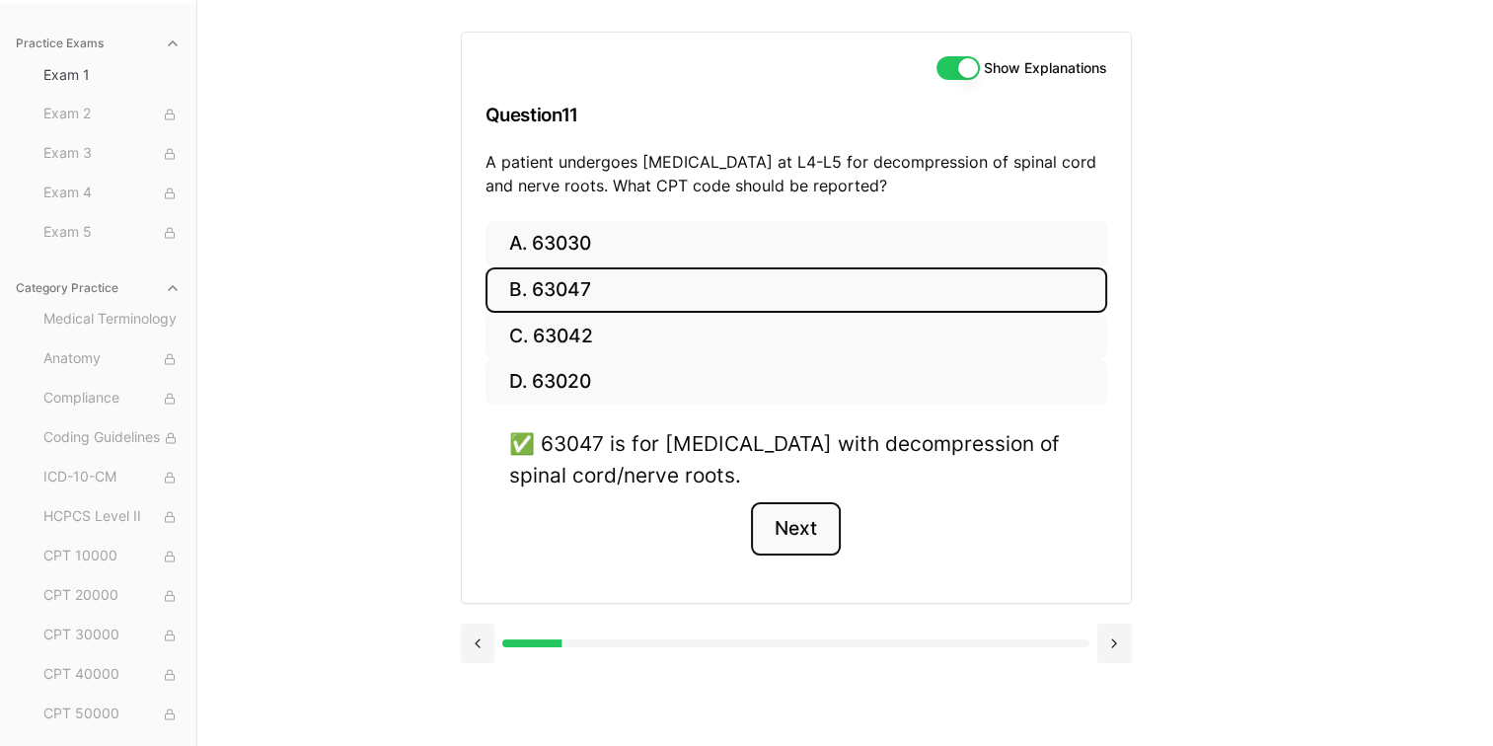
click at [797, 525] on button "Next" at bounding box center [796, 528] width 90 height 53
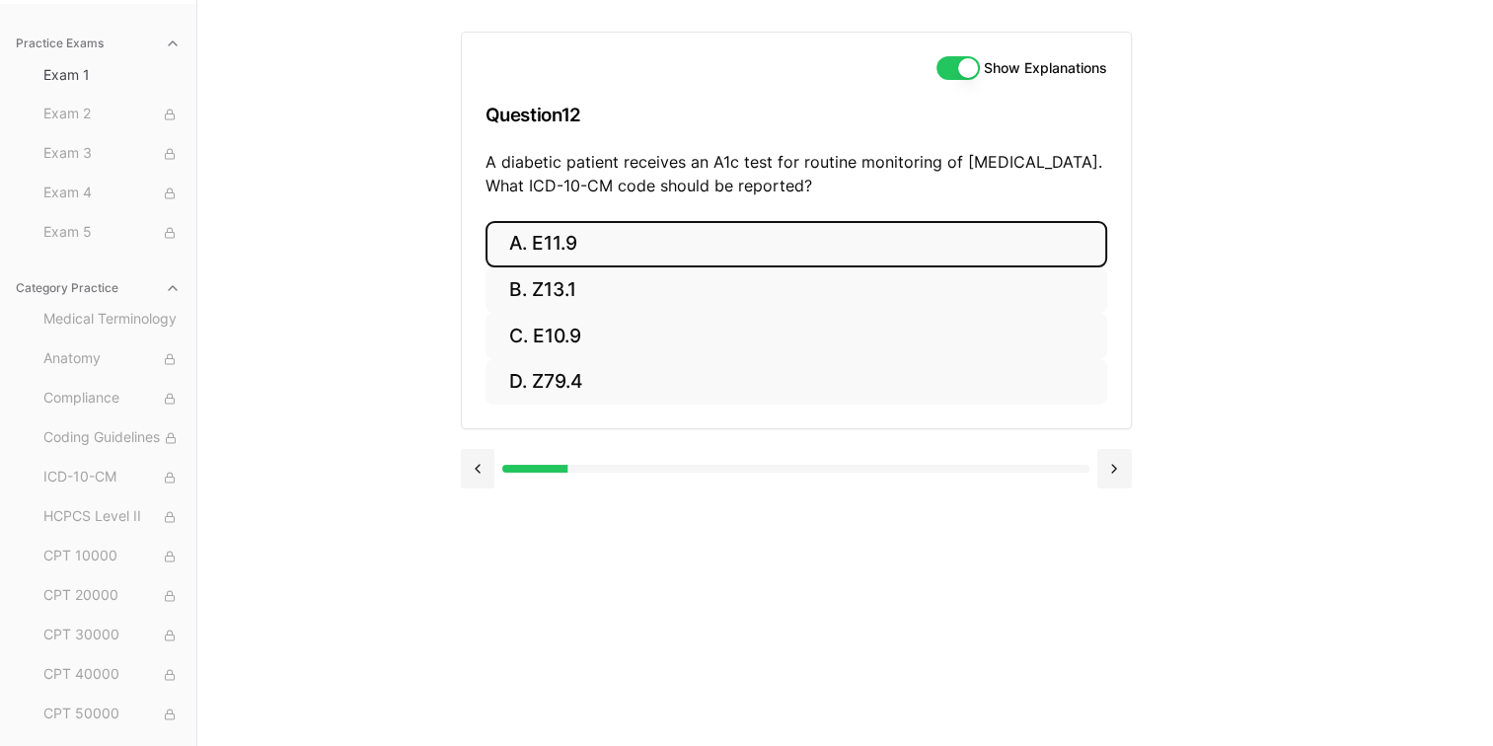
click at [546, 246] on button "A. E11.9" at bounding box center [796, 244] width 622 height 46
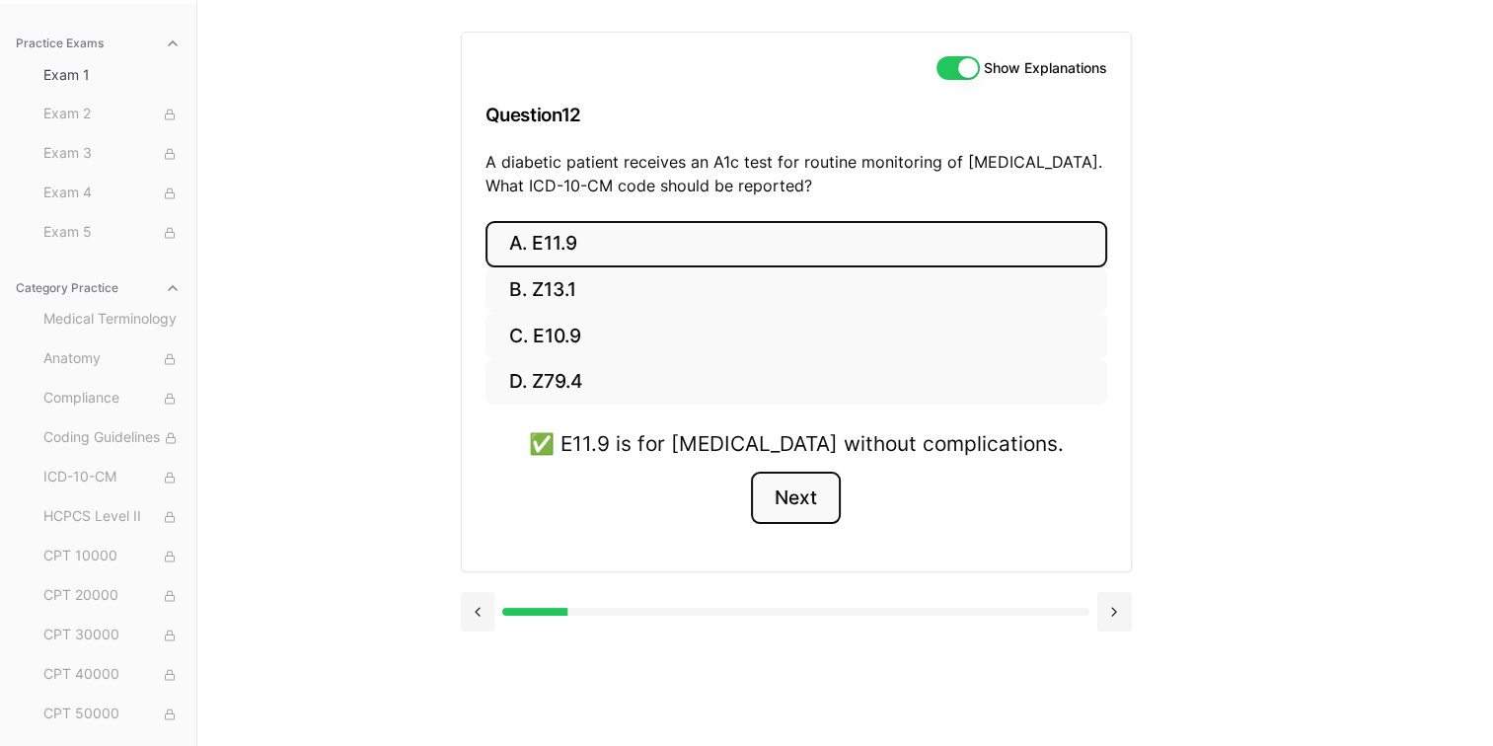
click at [816, 505] on button "Next" at bounding box center [796, 498] width 90 height 53
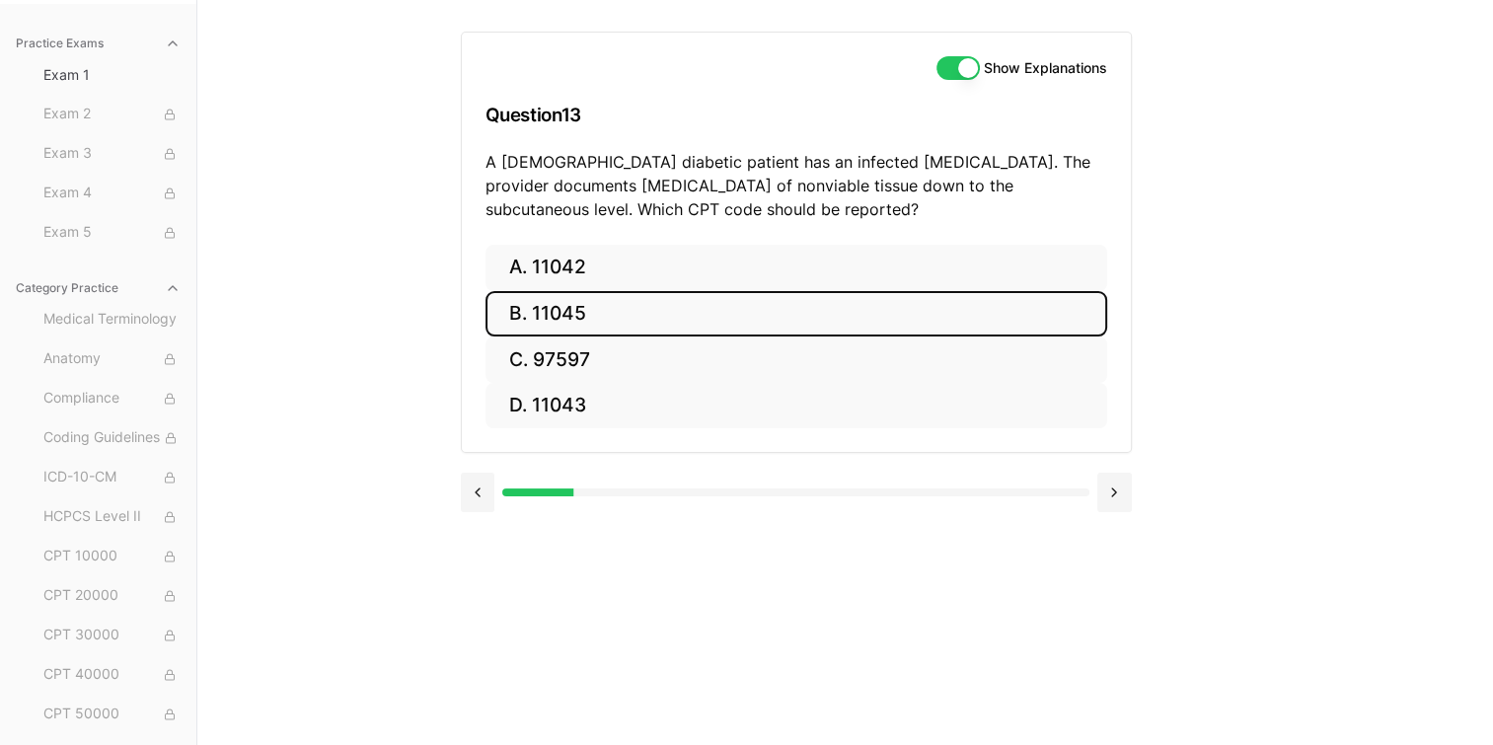
click at [566, 302] on button "B. 11045" at bounding box center [796, 314] width 622 height 46
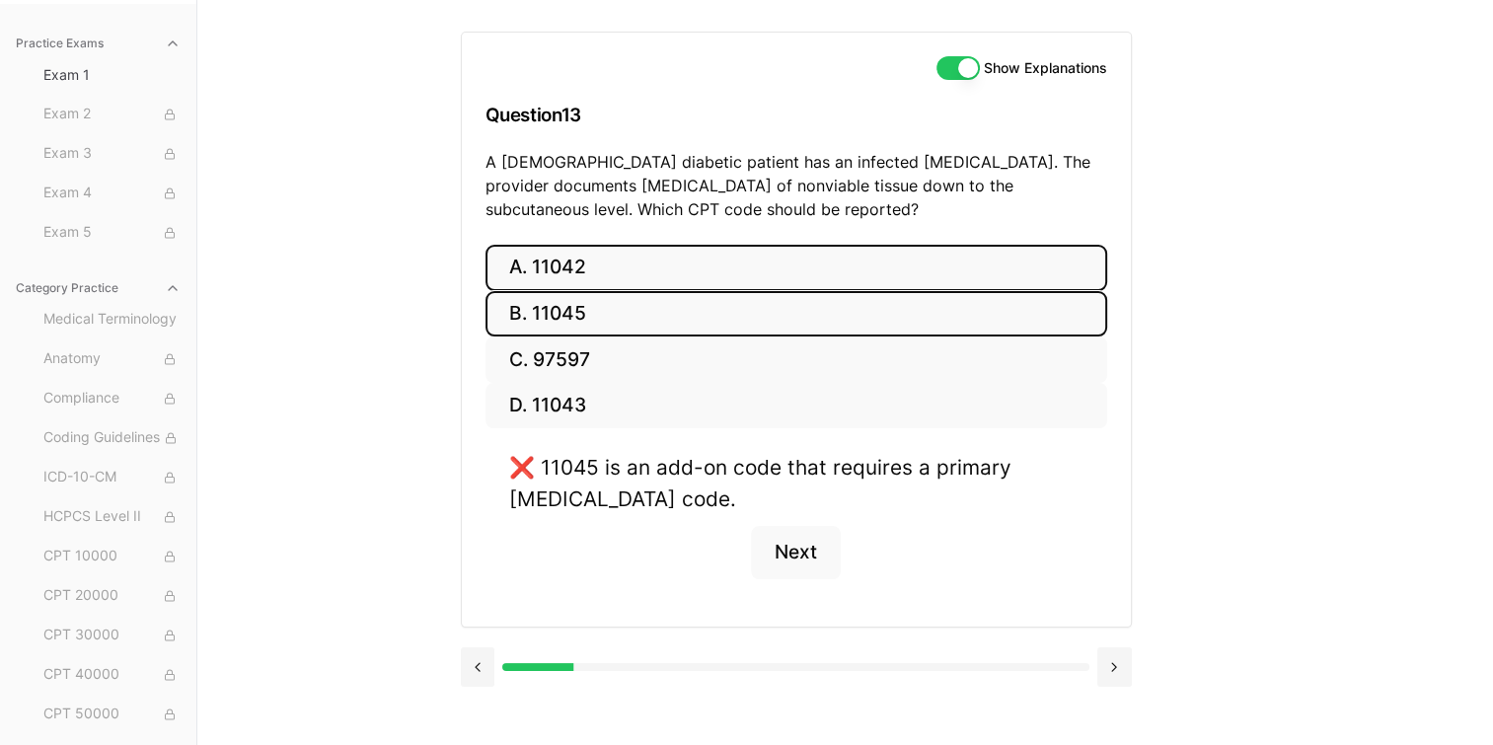
click at [573, 266] on button "A. 11042" at bounding box center [796, 268] width 622 height 46
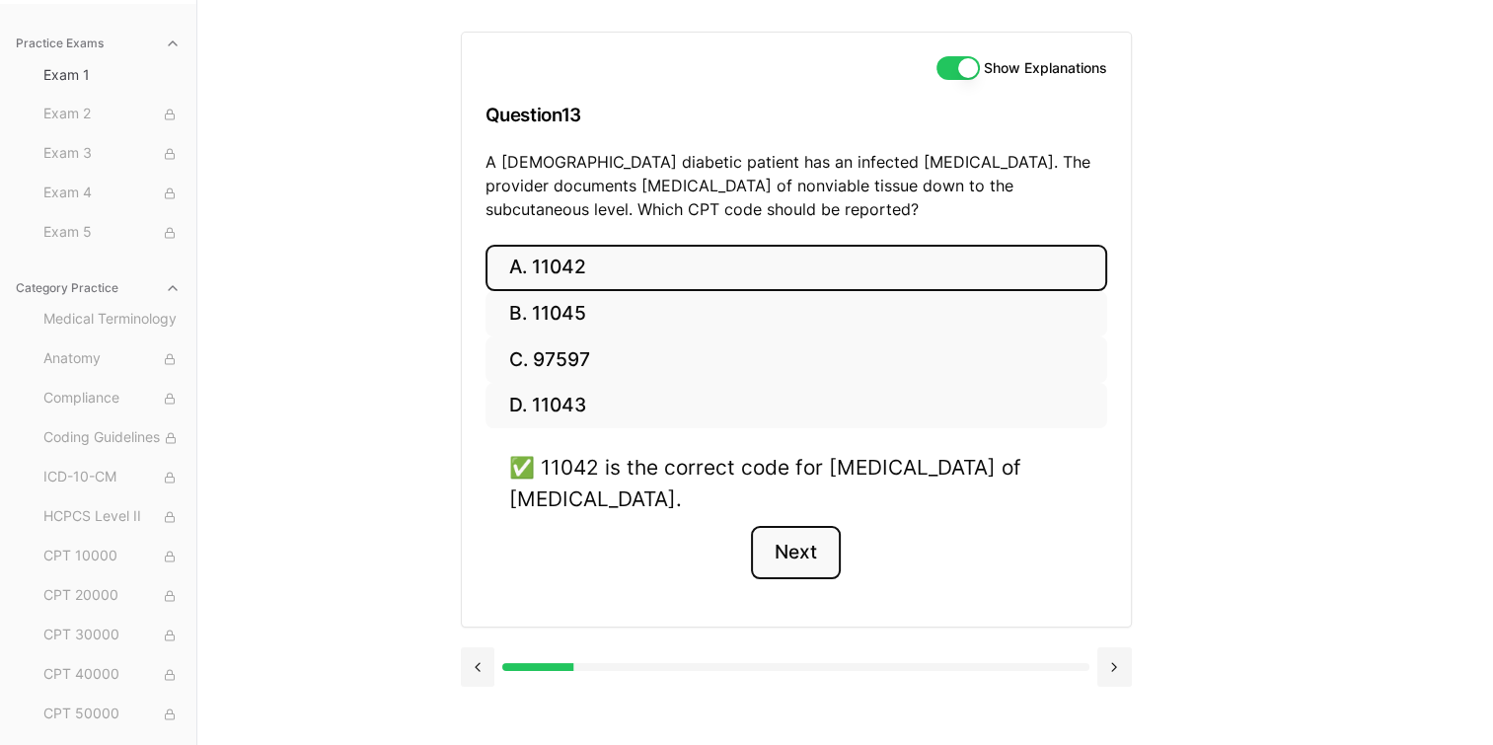
click at [791, 548] on button "Next" at bounding box center [796, 552] width 90 height 53
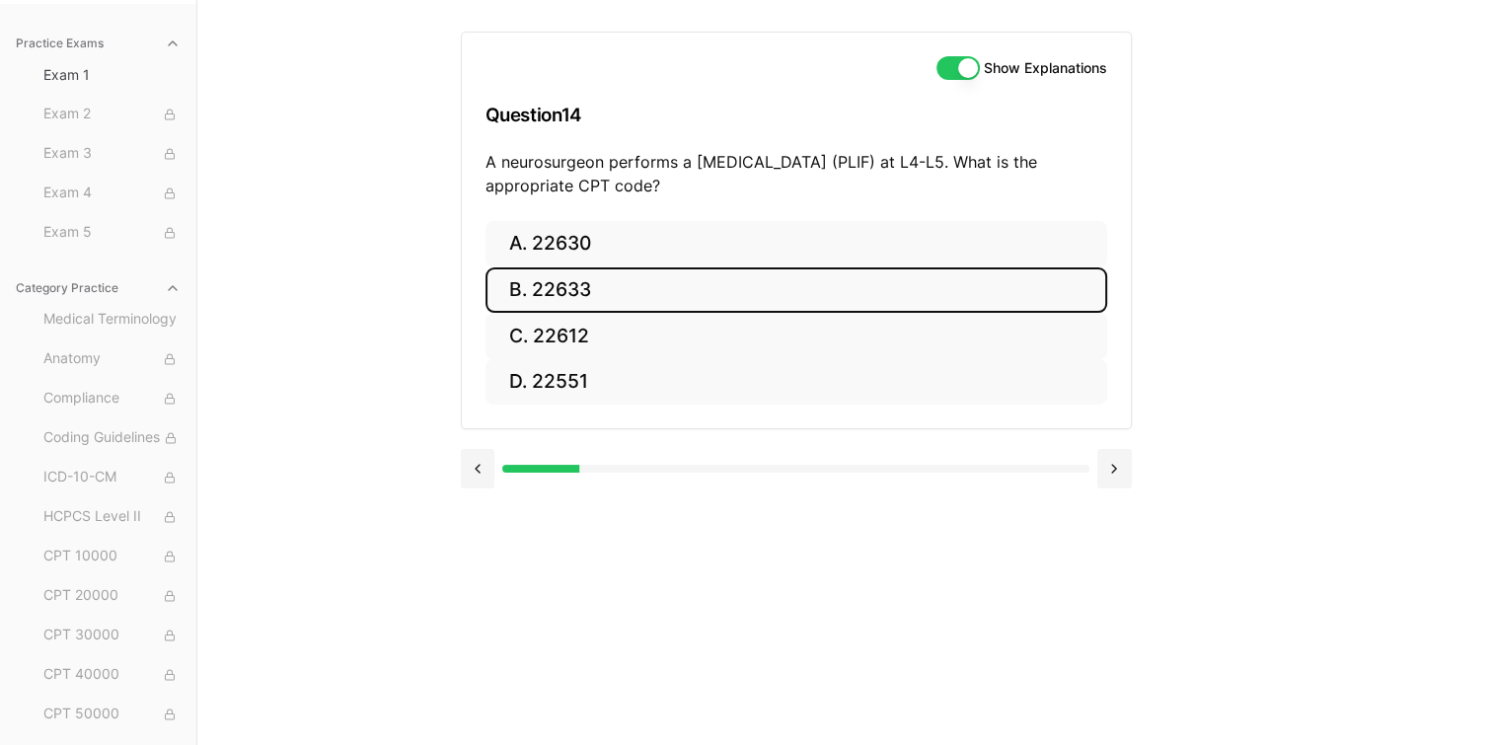
click at [560, 284] on button "B. 22633" at bounding box center [796, 290] width 622 height 46
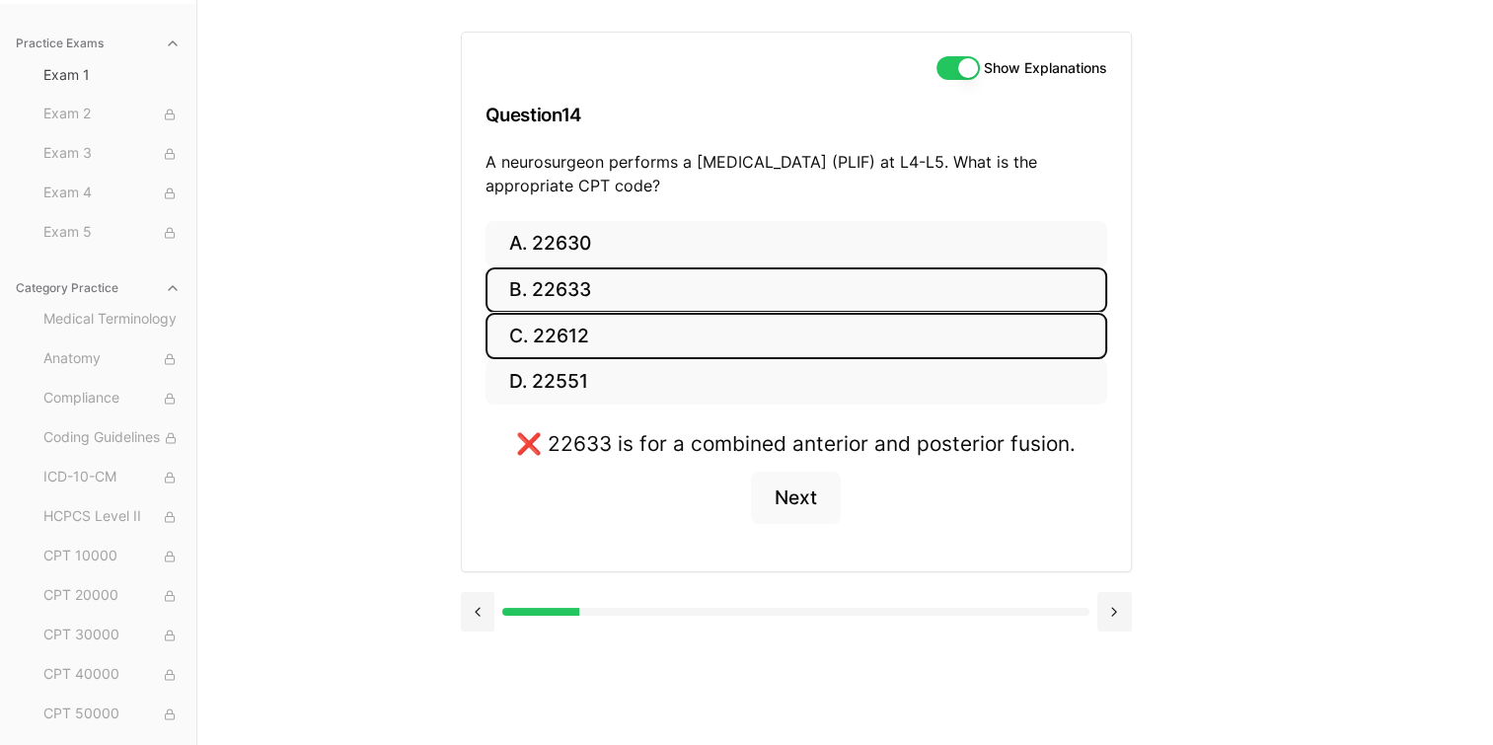
click at [559, 334] on button "C. 22612" at bounding box center [796, 336] width 622 height 46
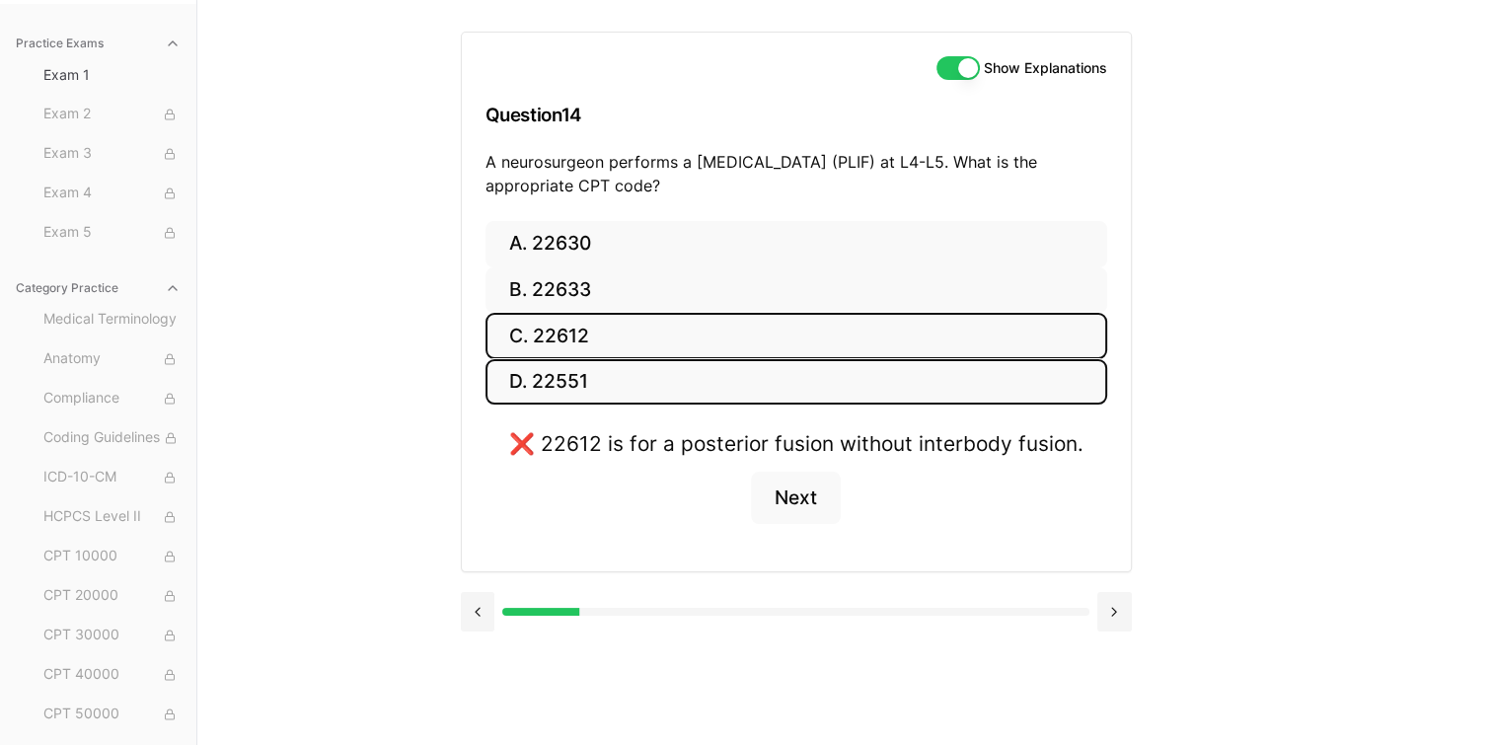
click at [555, 376] on button "D. 22551" at bounding box center [796, 382] width 622 height 46
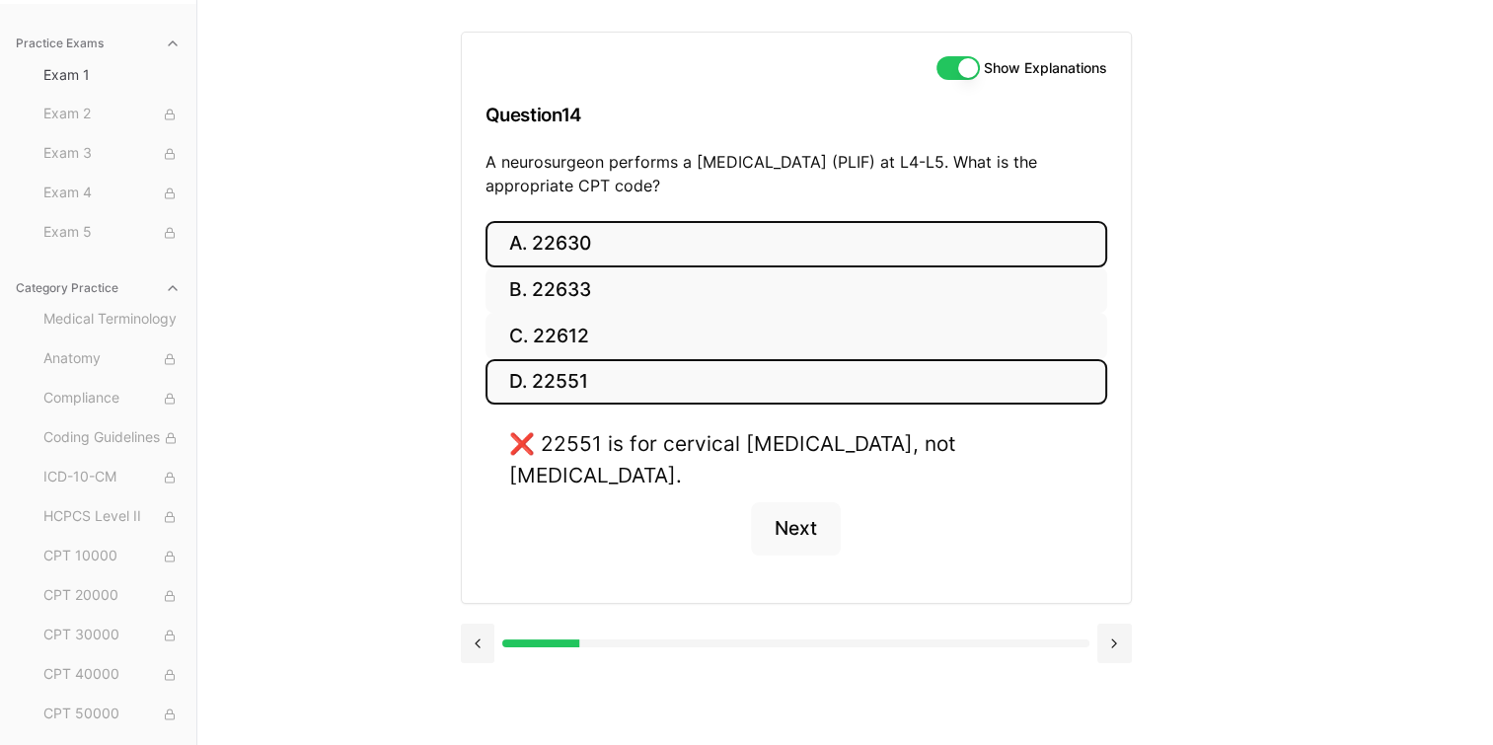
click at [556, 241] on button "A. 22630" at bounding box center [796, 244] width 622 height 46
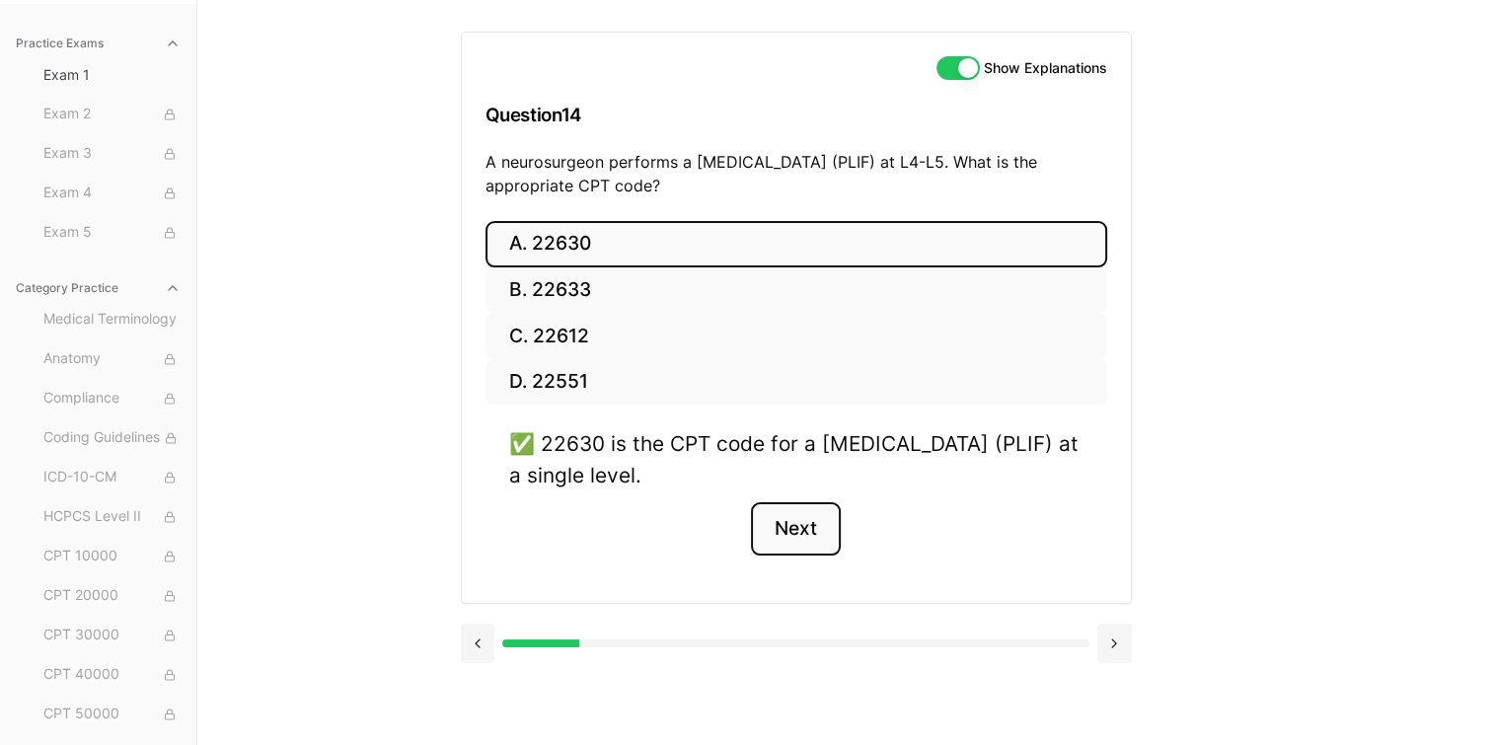
click at [794, 533] on button "Next" at bounding box center [796, 528] width 90 height 53
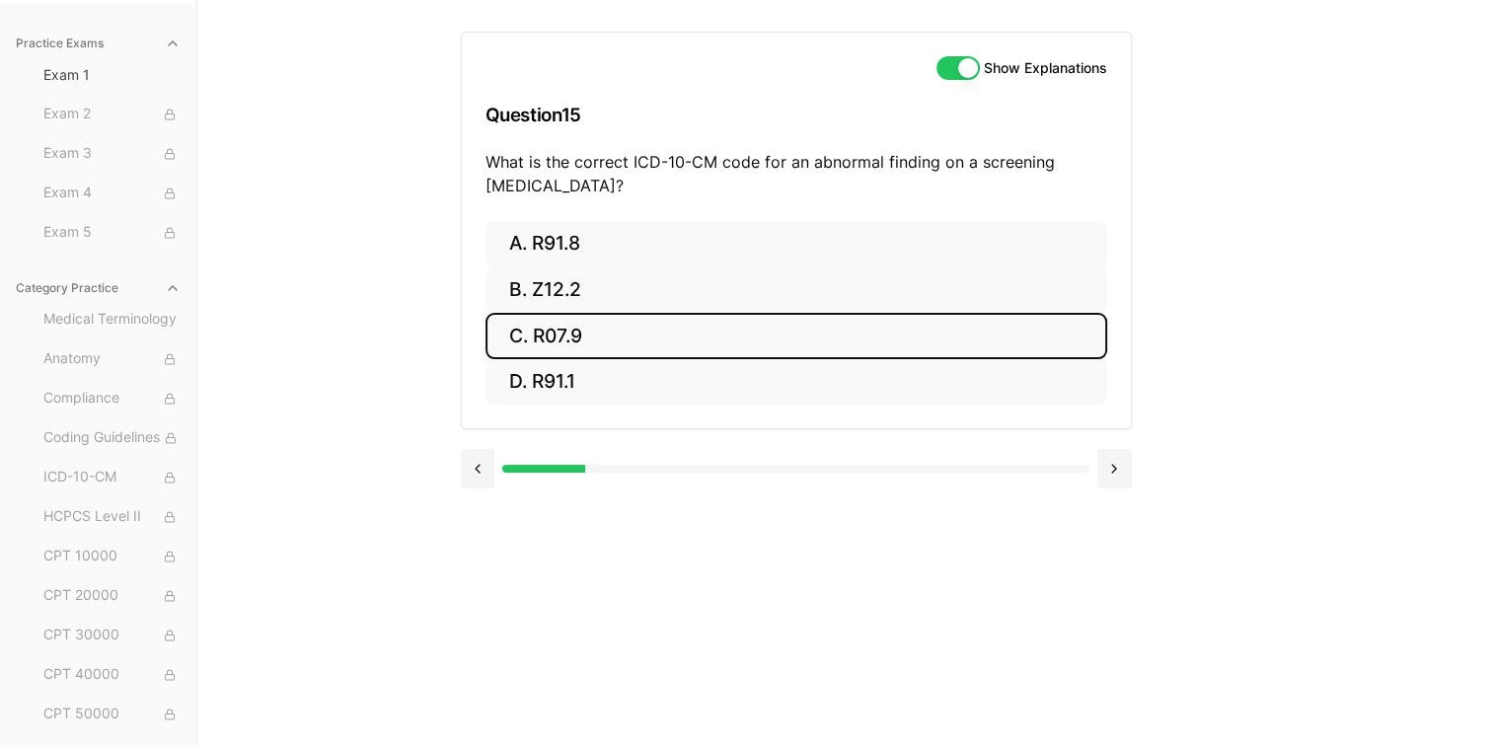
click at [567, 331] on button "C. R07.9" at bounding box center [796, 336] width 622 height 46
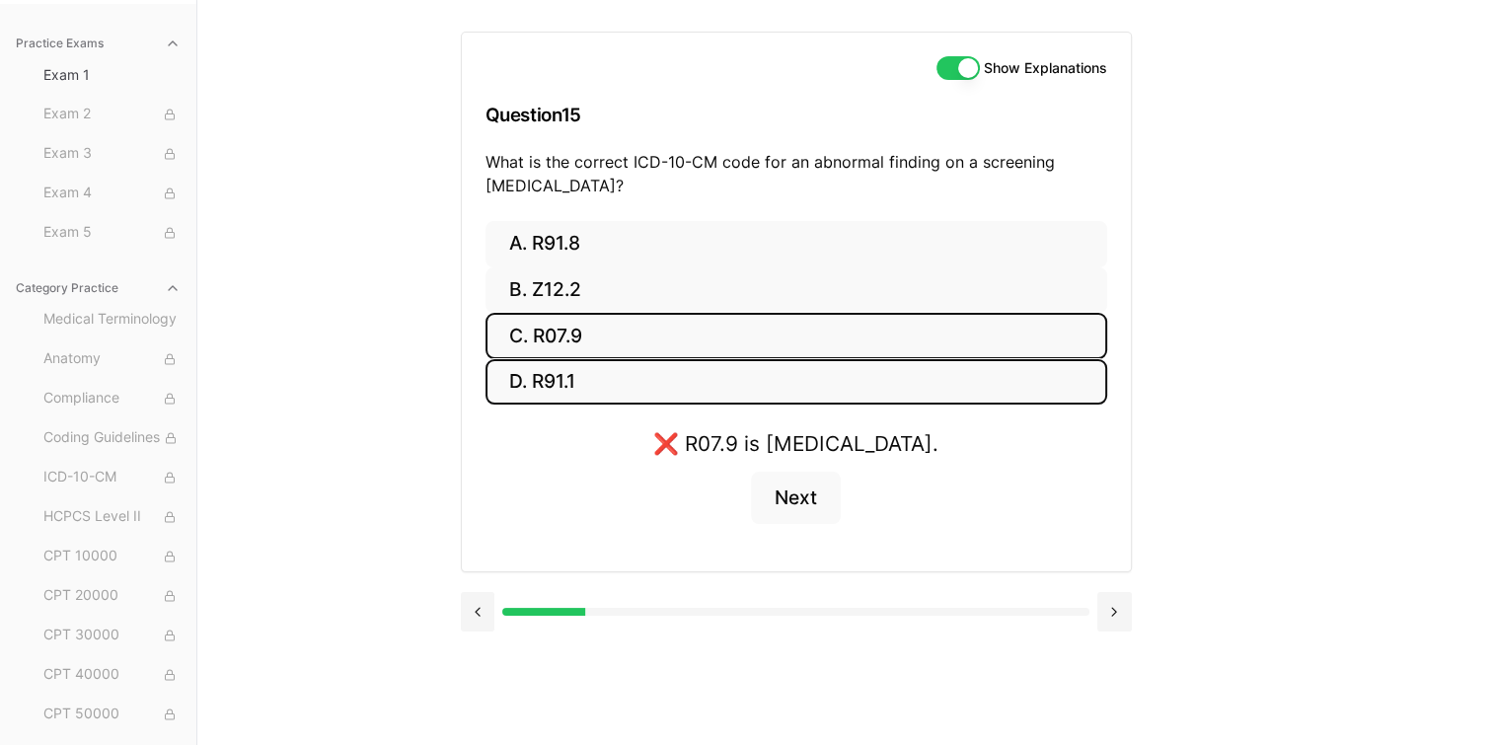
click at [564, 377] on button "D. R91.1" at bounding box center [796, 382] width 622 height 46
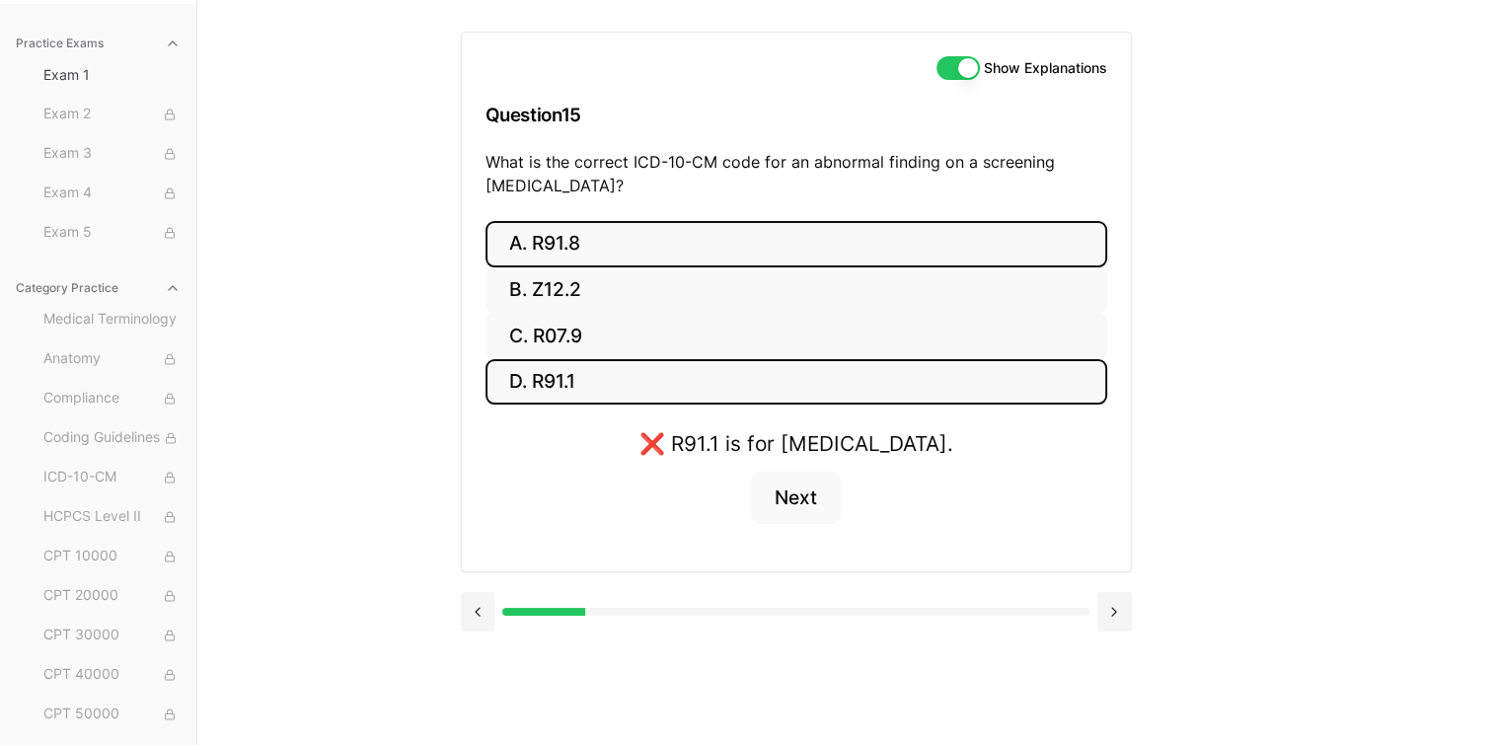
click at [552, 237] on button "A. R91.8" at bounding box center [796, 244] width 622 height 46
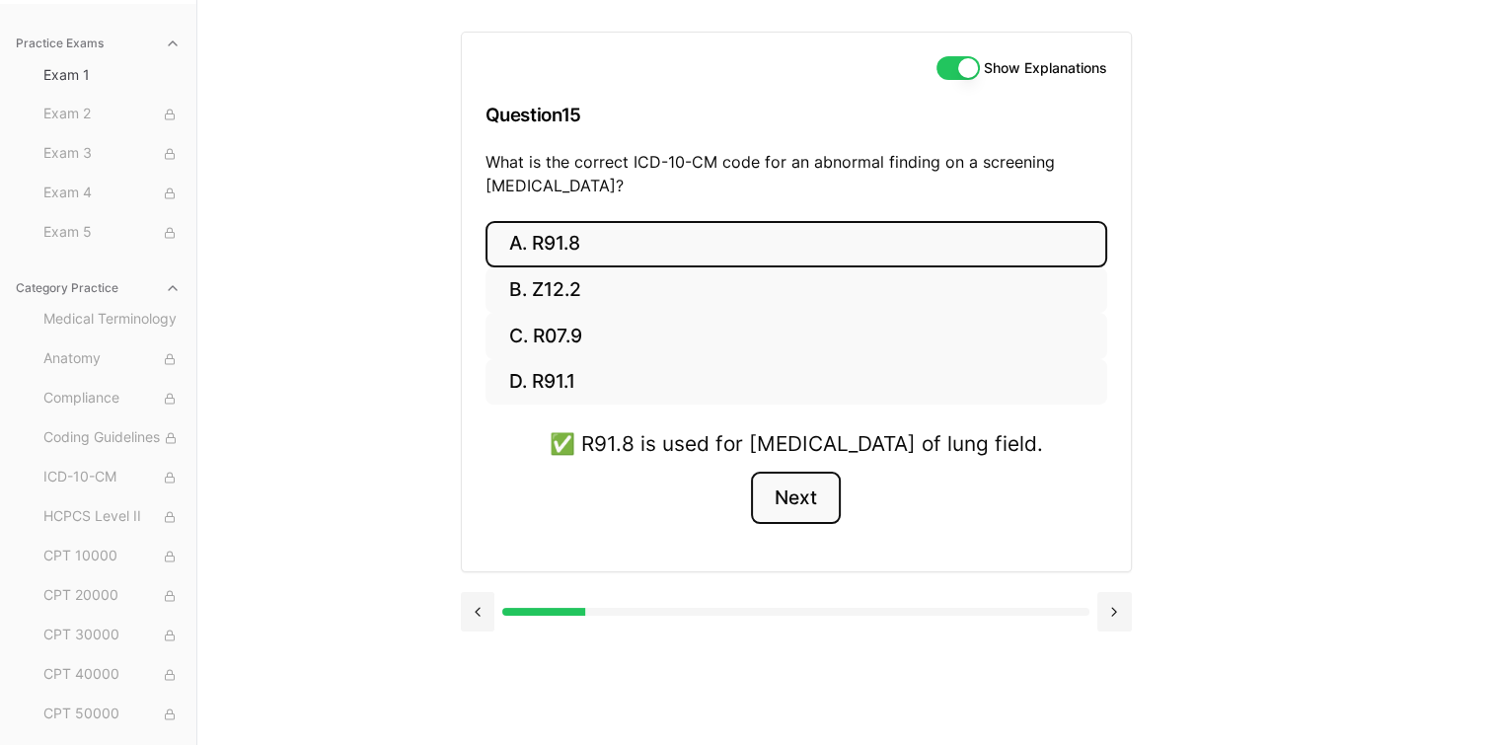
click at [792, 525] on button "Next" at bounding box center [796, 498] width 90 height 53
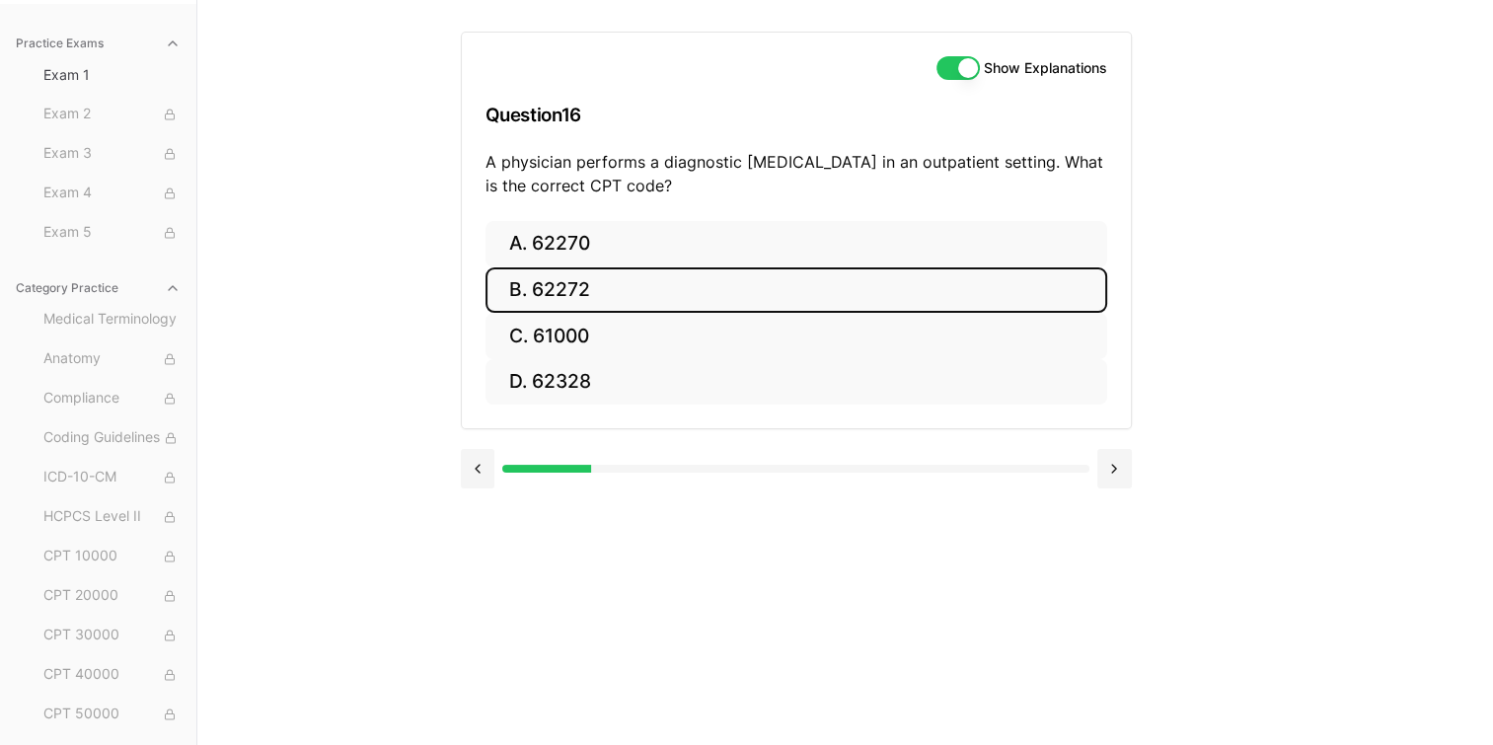
click at [596, 282] on button "B. 62272" at bounding box center [796, 290] width 622 height 46
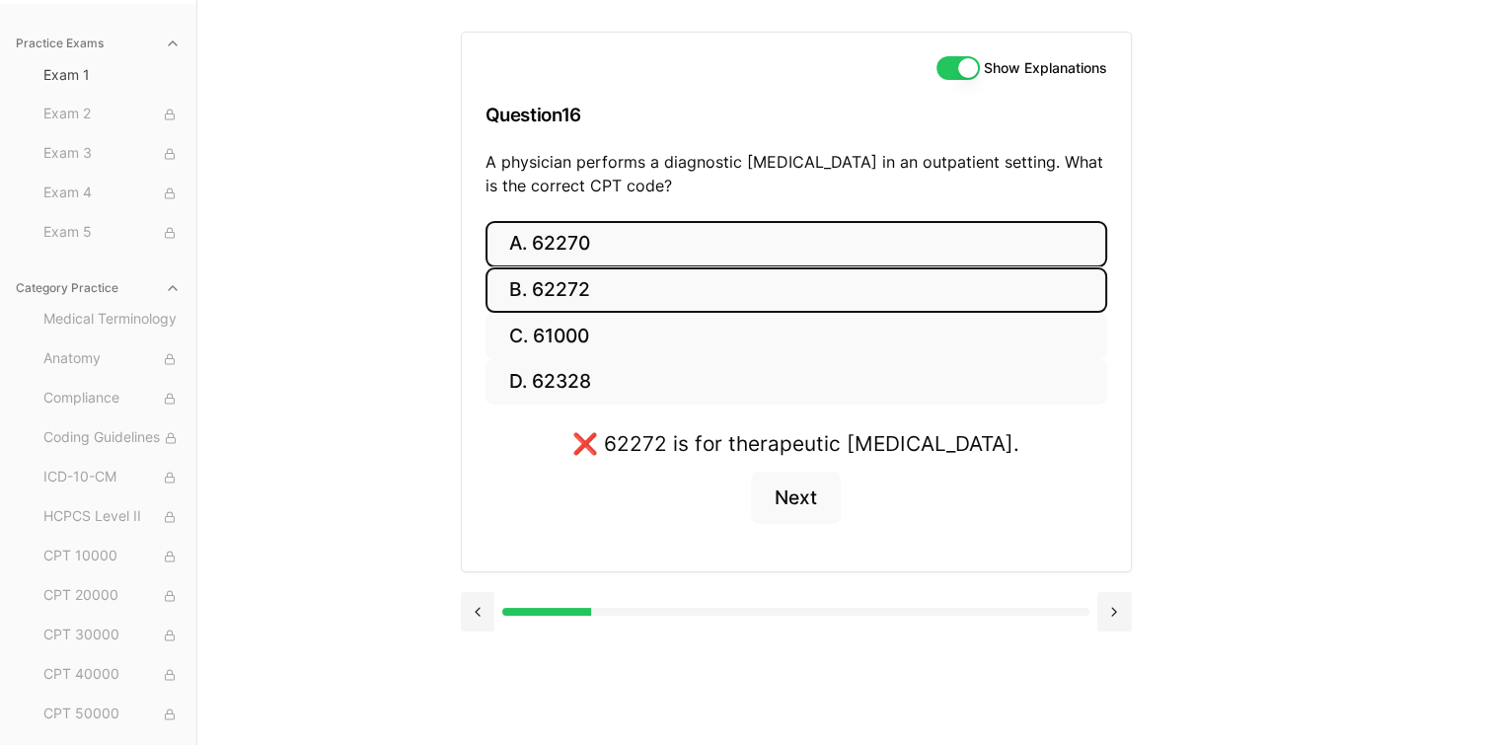
click at [576, 235] on button "A. 62270" at bounding box center [796, 244] width 622 height 46
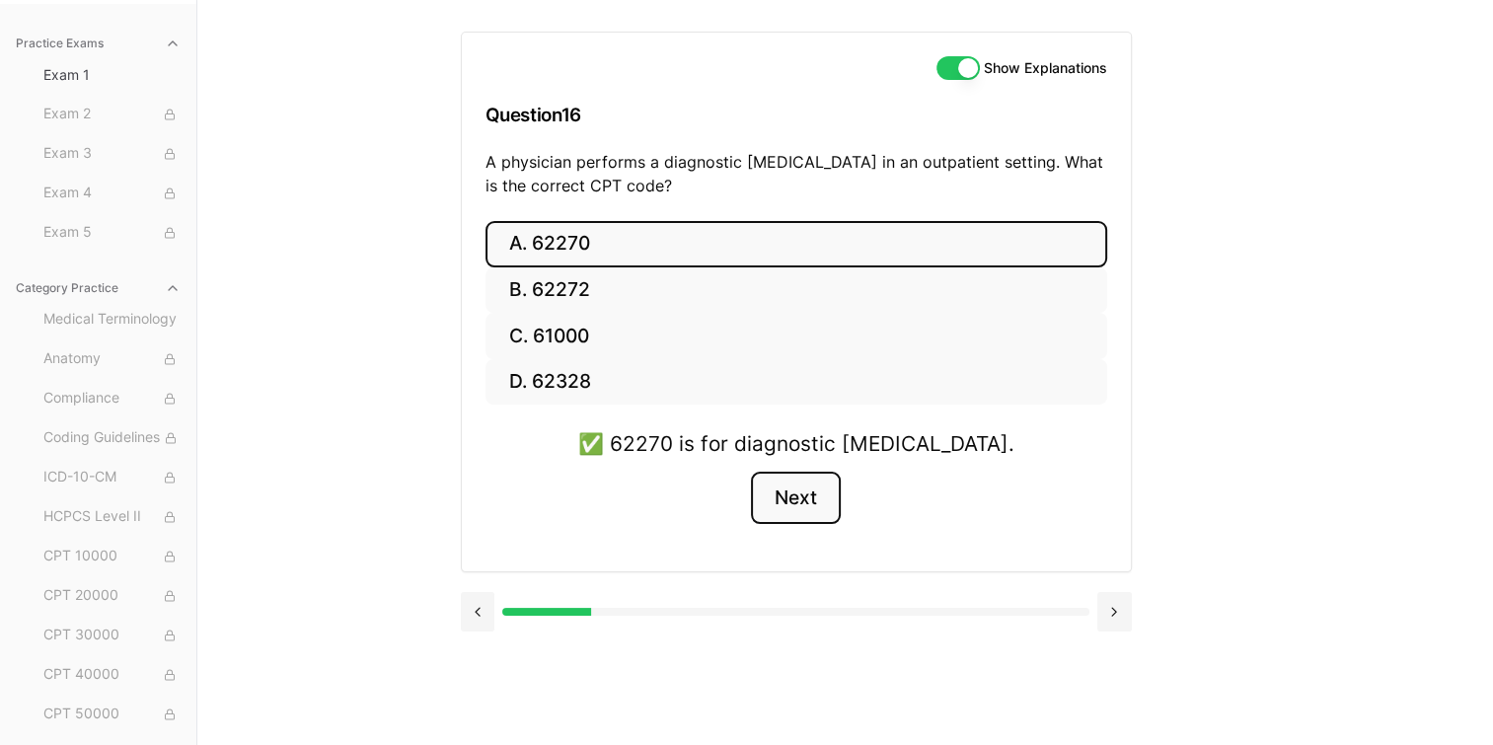
click at [803, 494] on button "Next" at bounding box center [796, 498] width 90 height 53
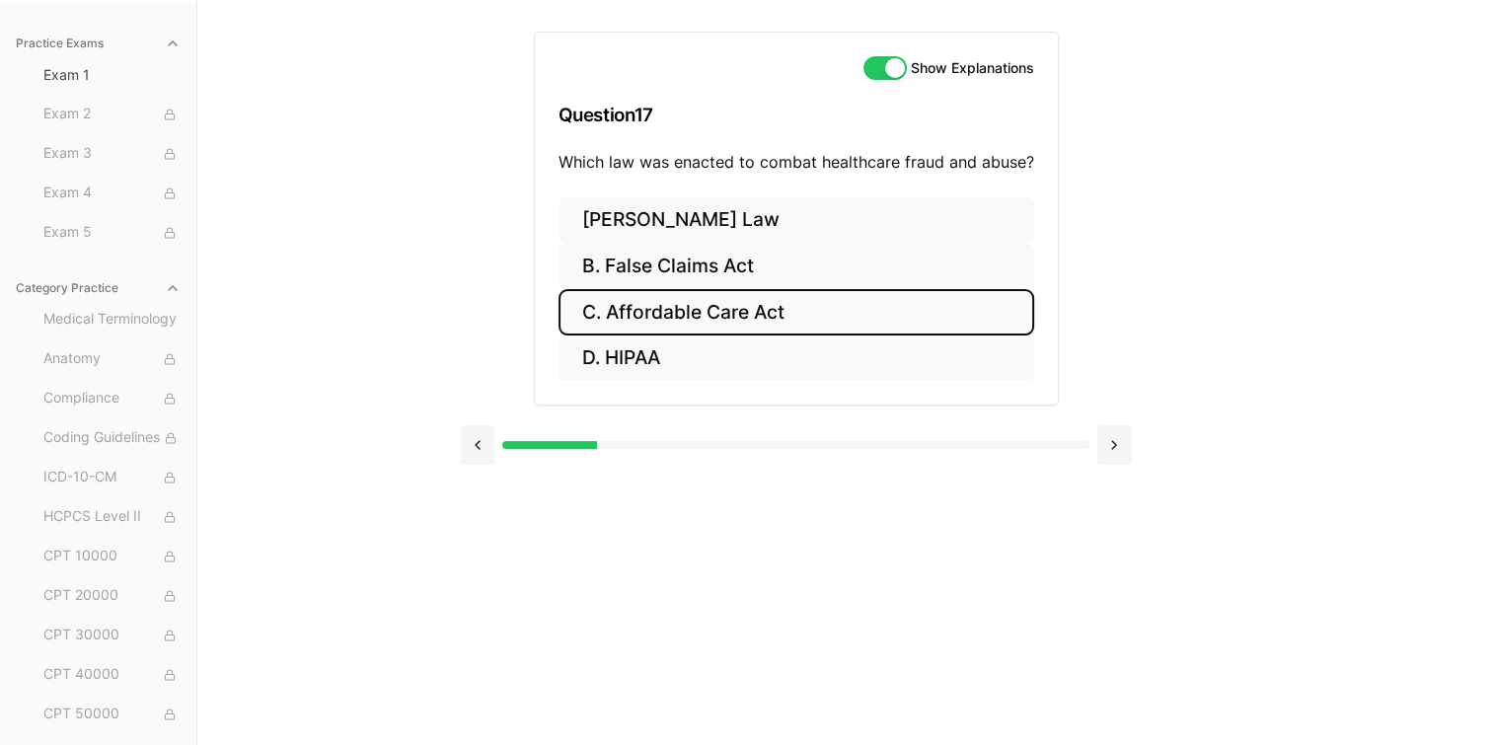
click at [762, 307] on button "C. Affordable Care Act" at bounding box center [796, 312] width 476 height 46
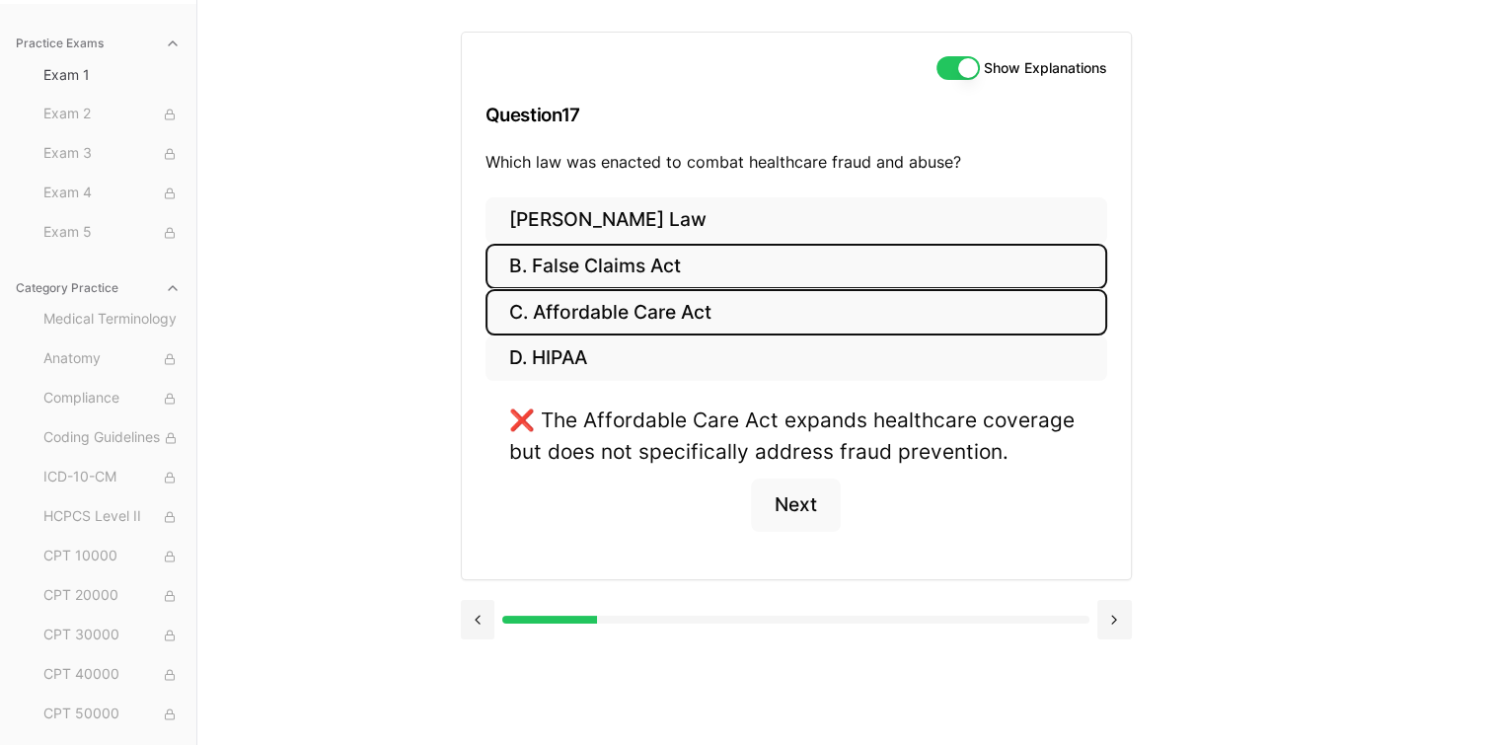
click at [593, 266] on button "B. False Claims Act" at bounding box center [796, 267] width 622 height 46
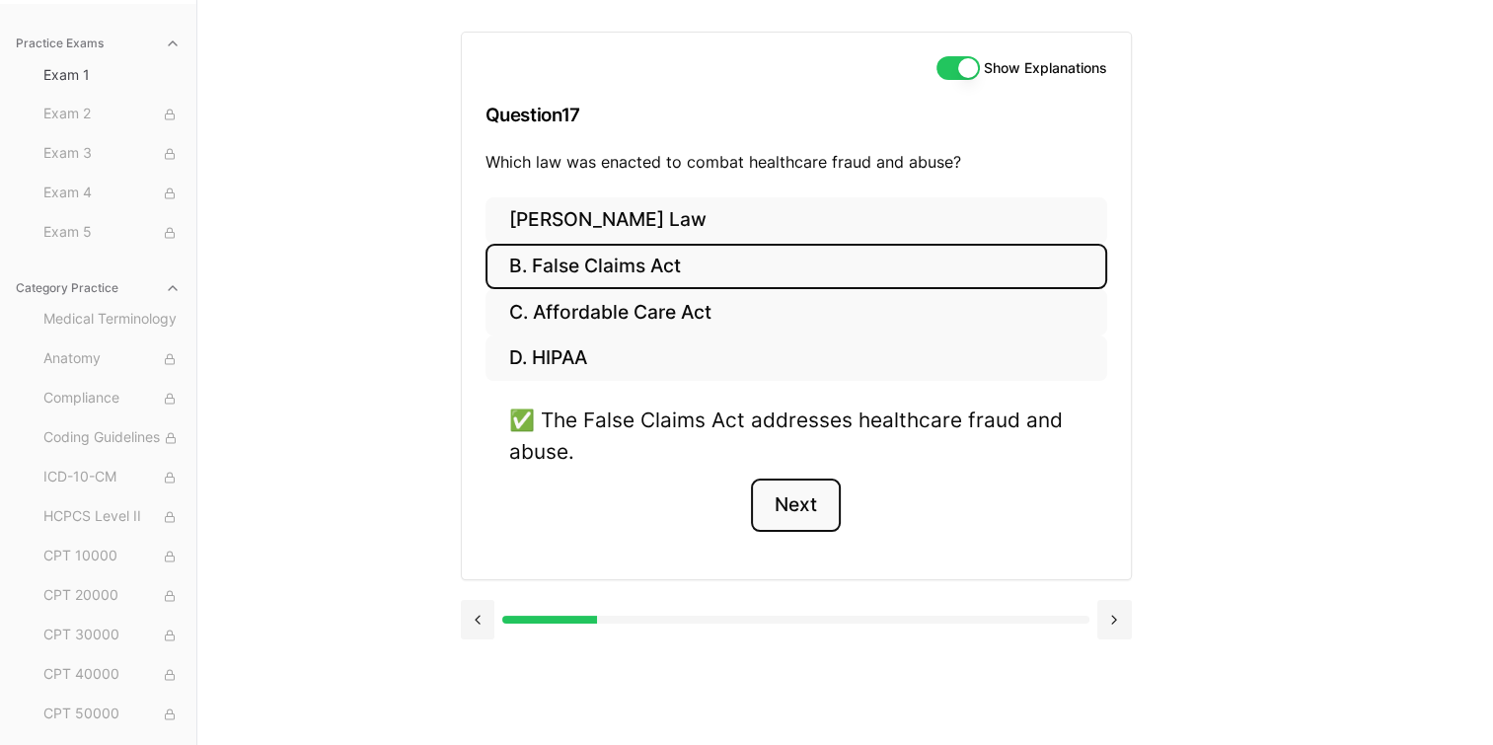
click at [796, 505] on button "Next" at bounding box center [796, 504] width 90 height 53
